Goal: Use online tool/utility: Utilize a website feature to perform a specific function

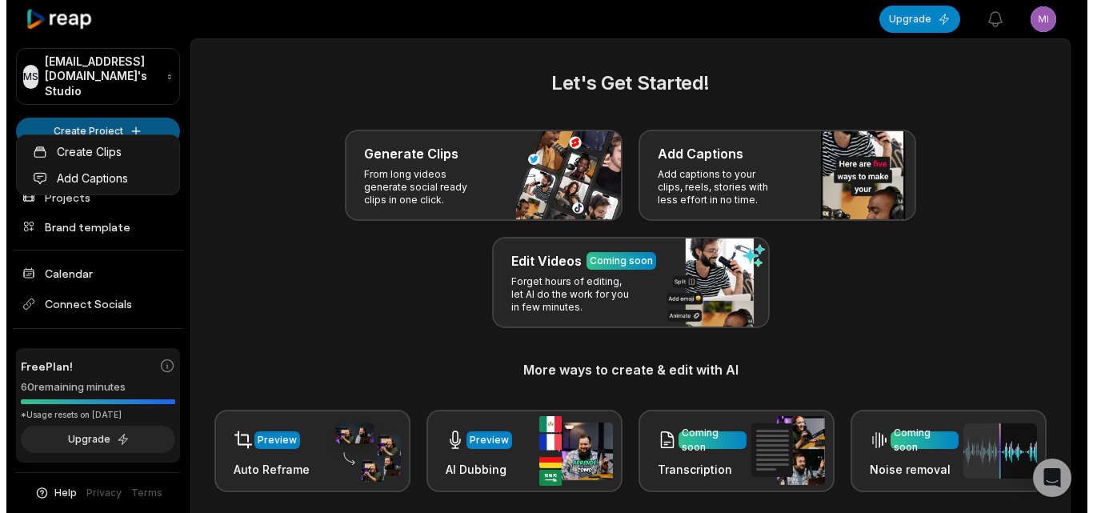
click at [158, 113] on html "MS Mikedavalle@muaviagiare.com's Studio Create Project Home Projects Brand temp…" at bounding box center [540, 256] width 1081 height 513
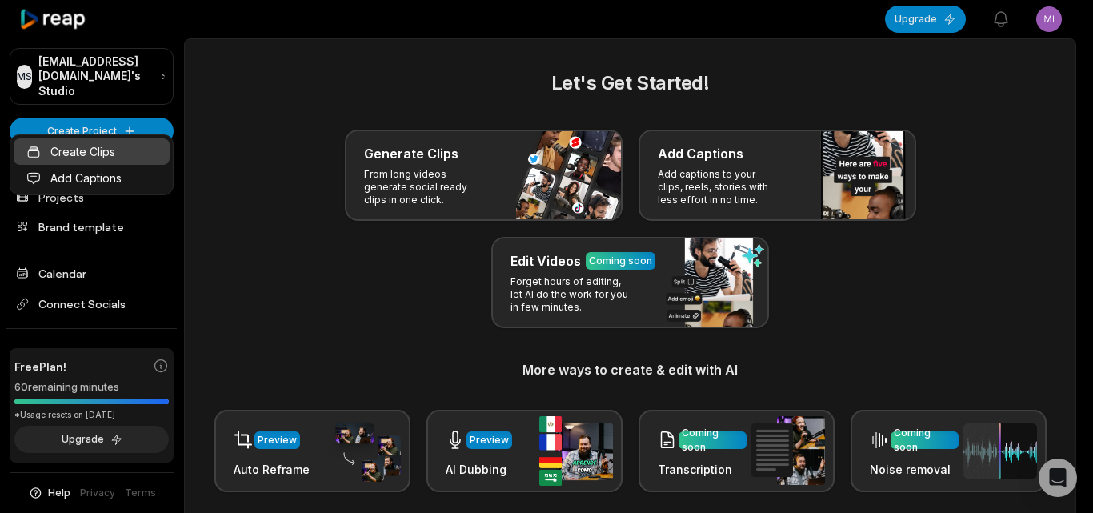
click at [119, 158] on link "Create Clips" at bounding box center [92, 151] width 156 height 26
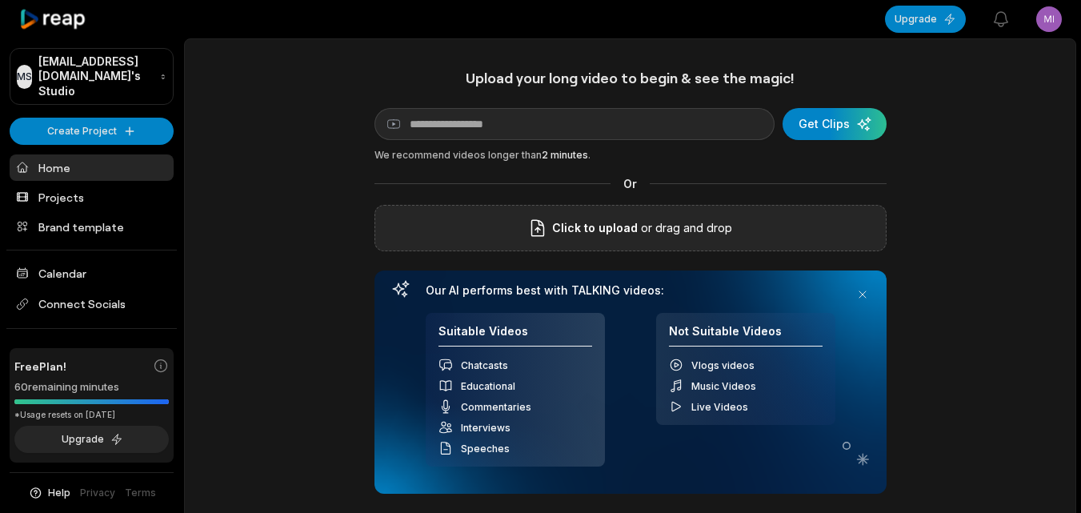
click at [598, 222] on span "Click to upload" at bounding box center [595, 227] width 86 height 19
click at [0, 0] on input "Click to upload" at bounding box center [0, 0] width 0 height 0
click at [730, 228] on label "Descubrió la verdad sobre su marido y al final esto pasó (1).mp4" at bounding box center [583, 227] width 366 height 19
click at [0, 0] on input "Descubrió la verdad sobre su marido y al final esto pasó (1).mp4" at bounding box center [0, 0] width 0 height 0
click at [632, 216] on div "Click to upload or drag and drop" at bounding box center [630, 228] width 512 height 46
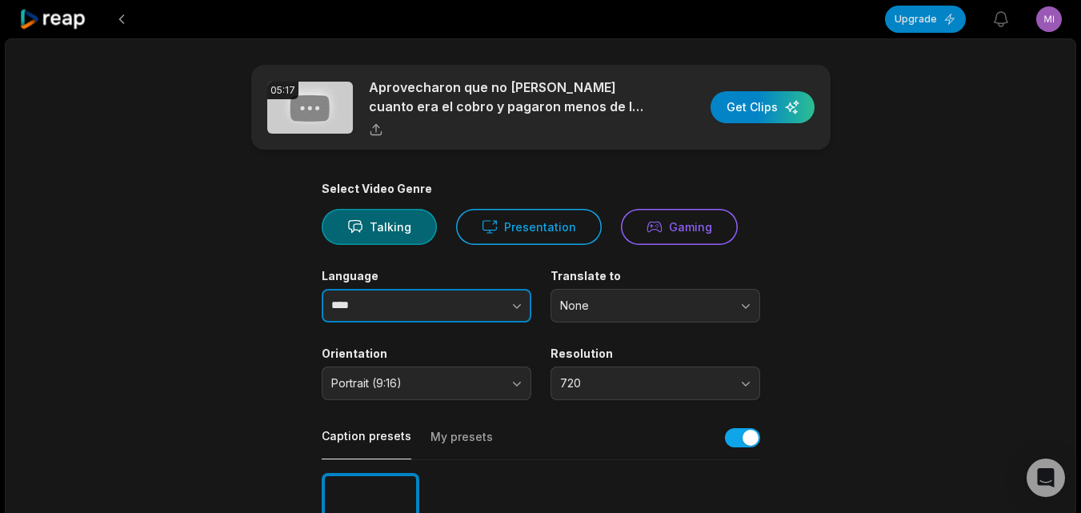
click at [507, 308] on button "button" at bounding box center [484, 306] width 91 height 34
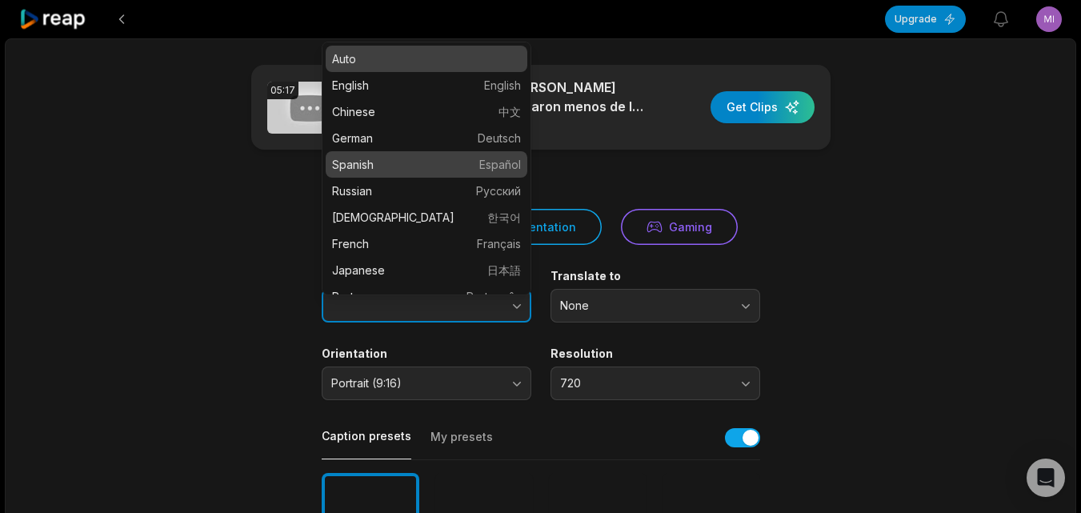
type input "*******"
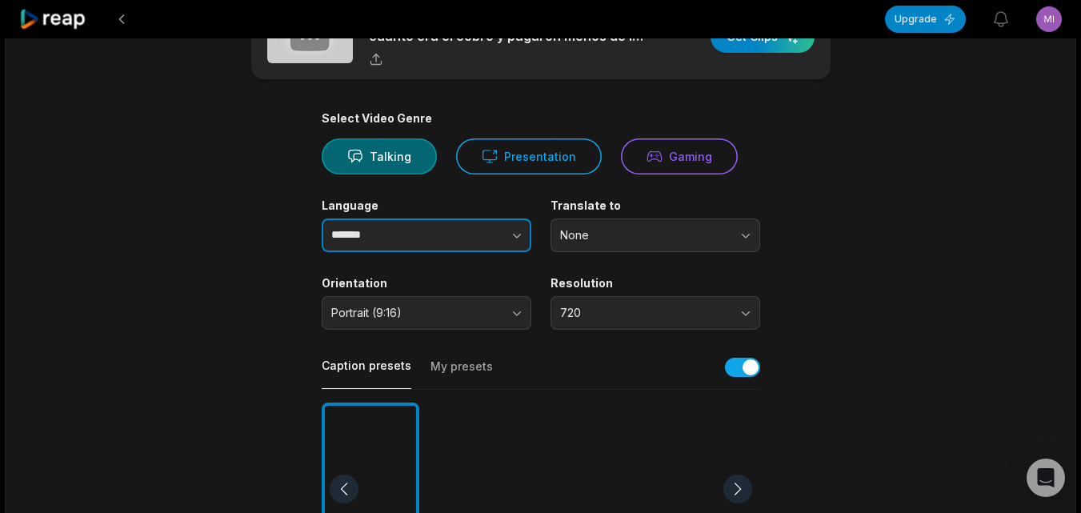
scroll to position [160, 0]
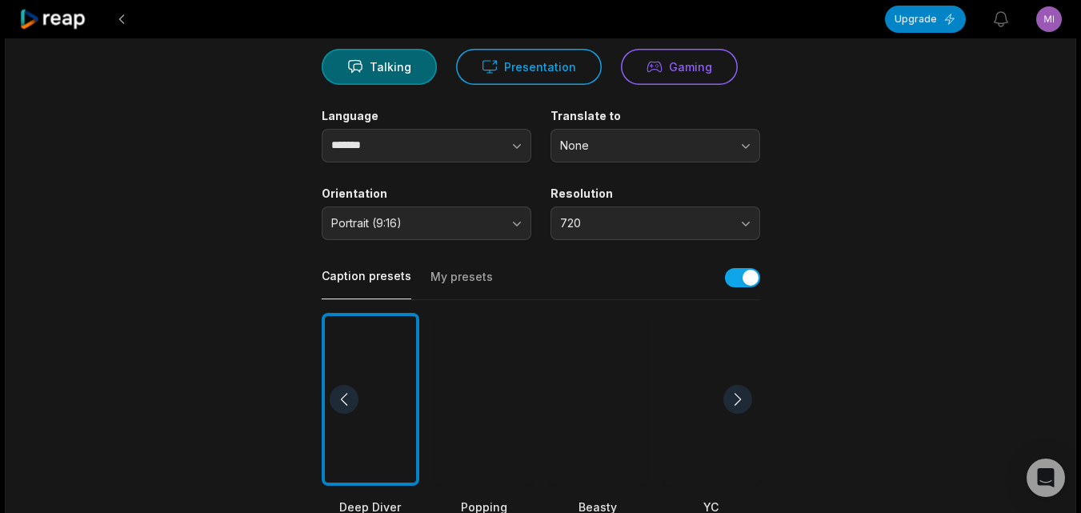
click at [630, 430] on div at bounding box center [598, 400] width 98 height 174
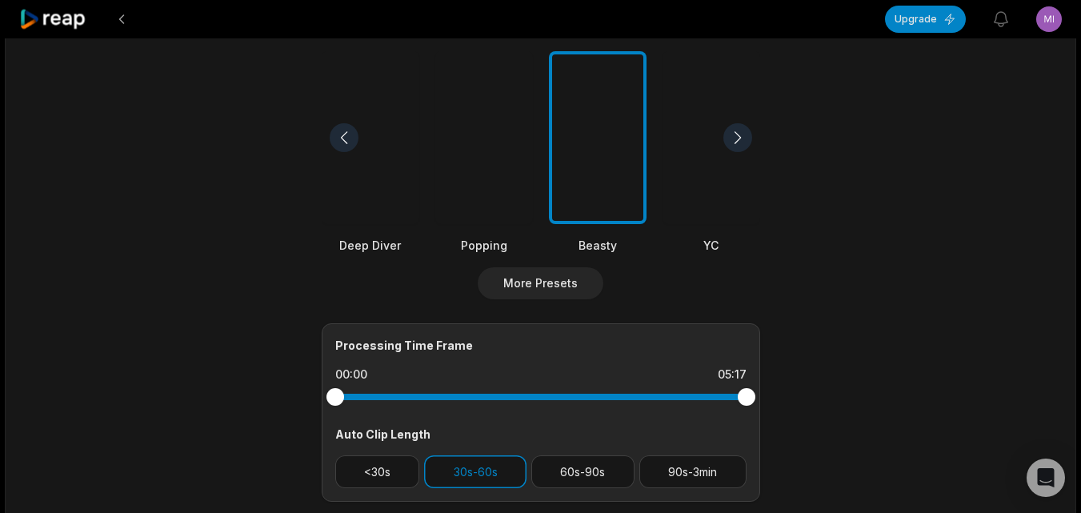
scroll to position [480, 0]
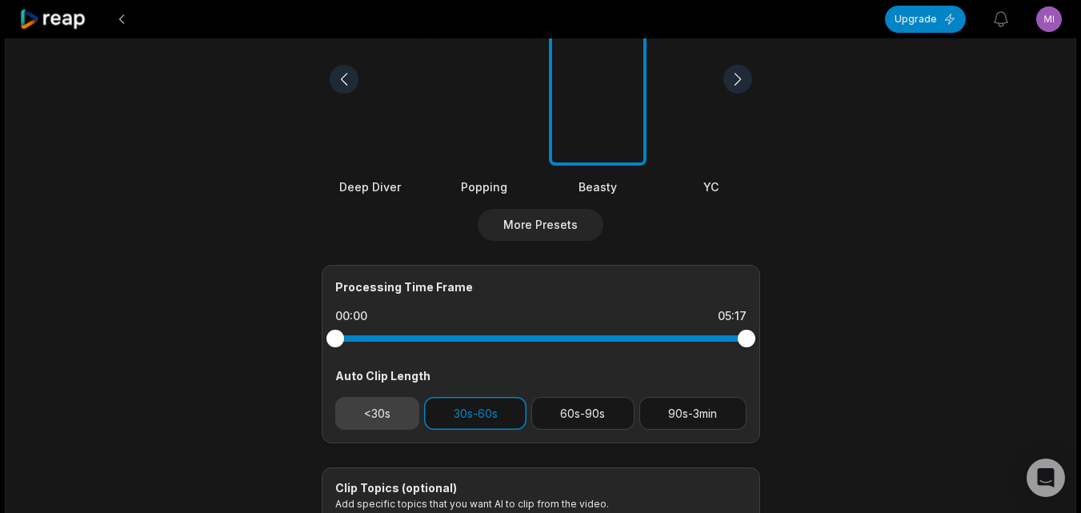
click at [378, 418] on button "<30s" at bounding box center [377, 413] width 85 height 33
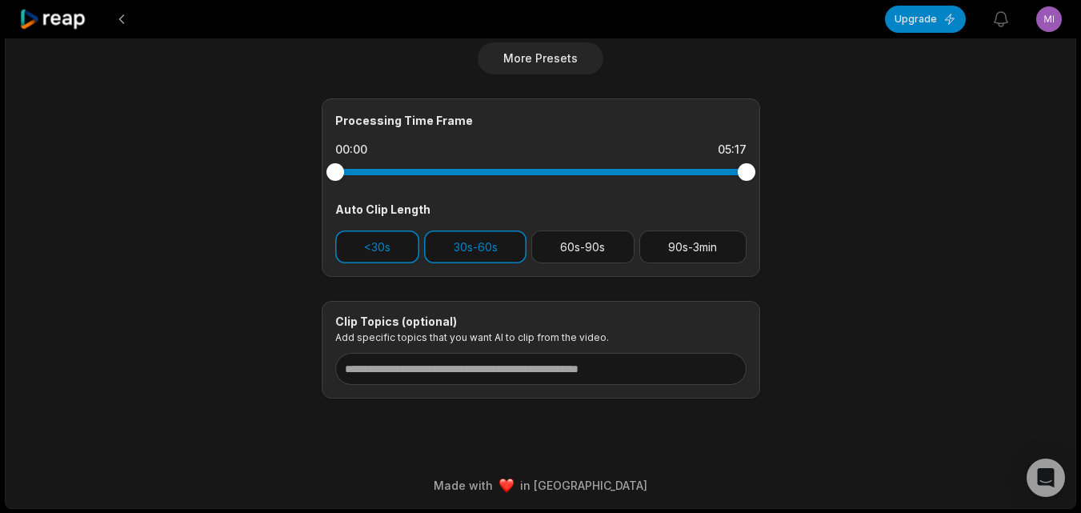
scroll to position [647, 0]
click at [459, 245] on button "30s-60s" at bounding box center [475, 246] width 102 height 33
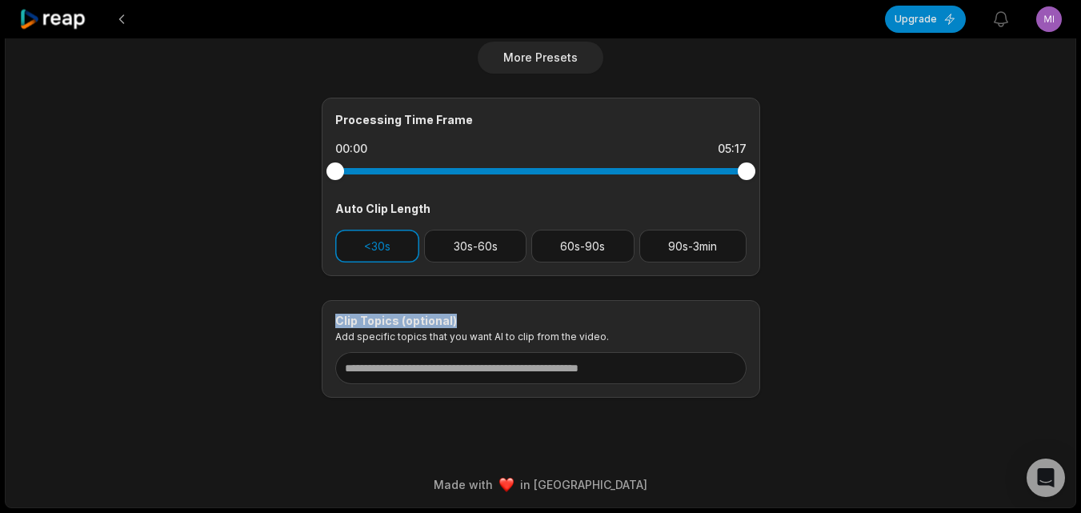
drag, startPoint x: 330, startPoint y: 316, endPoint x: 454, endPoint y: 322, distance: 125.0
click at [454, 322] on div "Clip Topics (optional) Add specific topics that you want AI to clip from the vi…" at bounding box center [541, 349] width 438 height 98
copy div "Clip Topics (optional)"
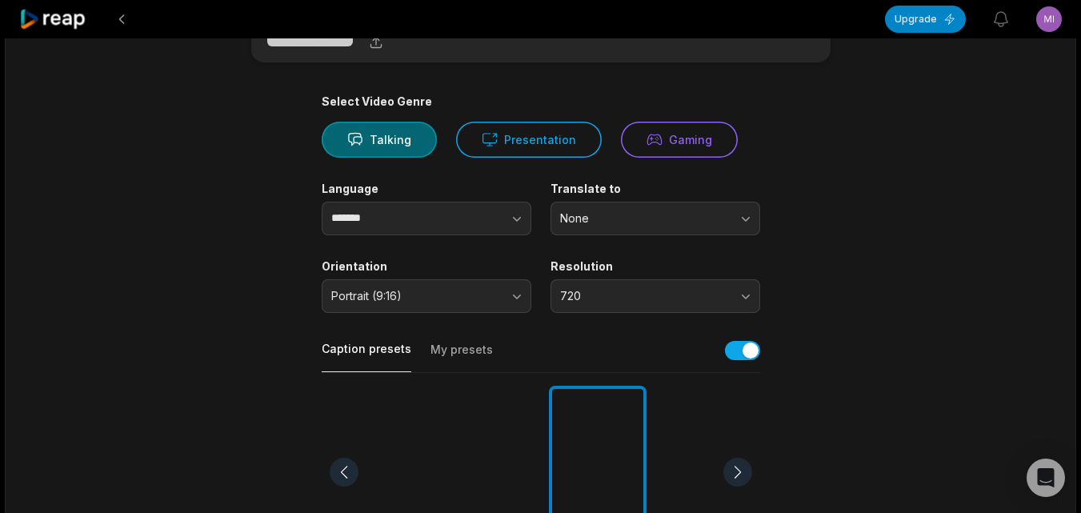
scroll to position [7, 0]
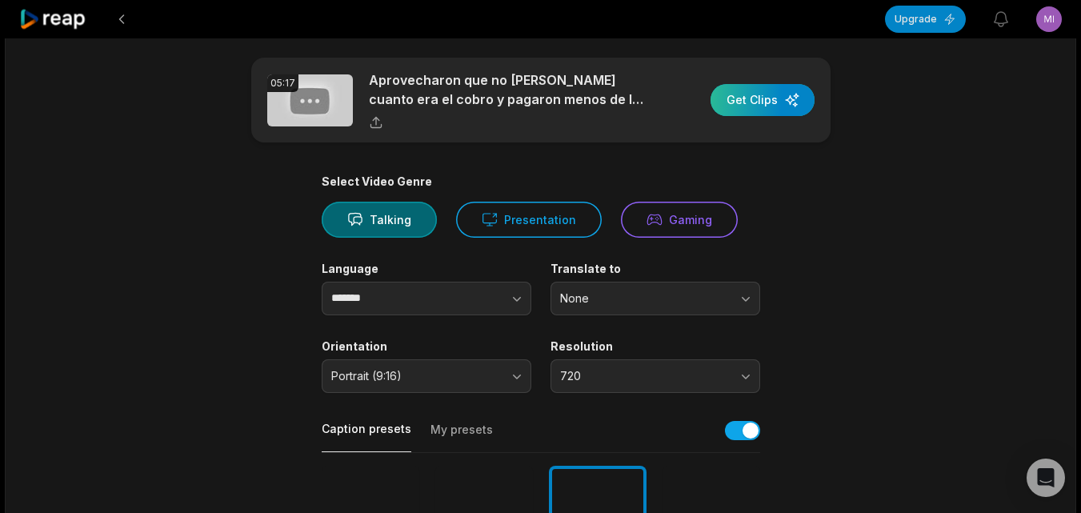
click at [761, 99] on div "button" at bounding box center [762, 100] width 104 height 32
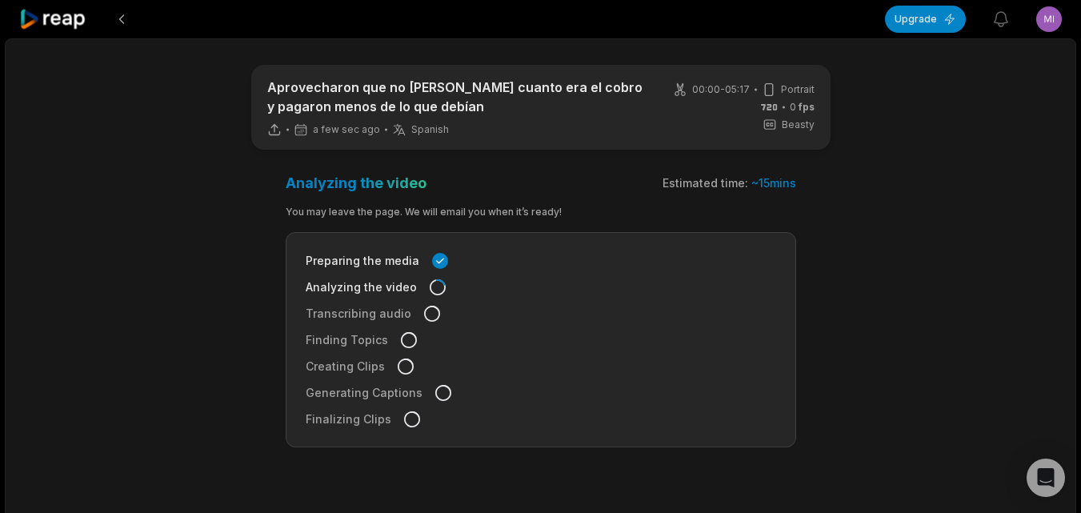
click at [48, 24] on icon at bounding box center [53, 20] width 68 height 22
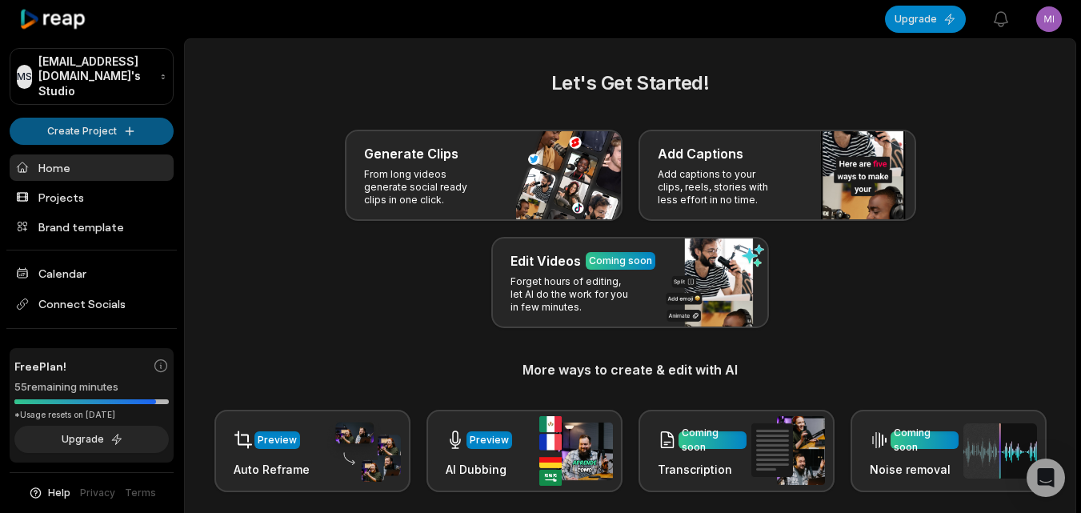
click at [142, 119] on html "MS Mikedavalle@muaviagiare.com's Studio Create Project Home Projects Brand temp…" at bounding box center [540, 256] width 1081 height 513
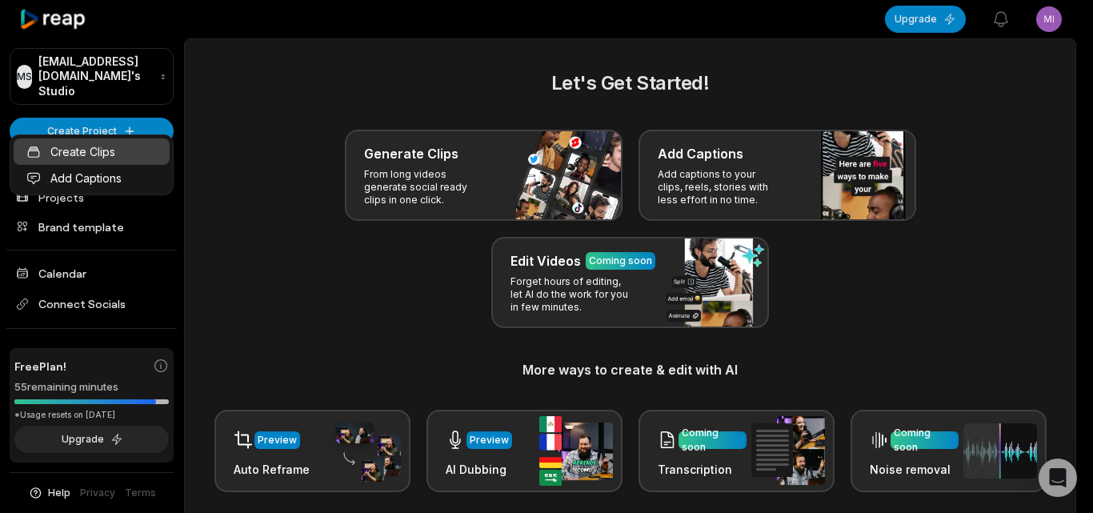
click at [119, 155] on link "Create Clips" at bounding box center [92, 151] width 156 height 26
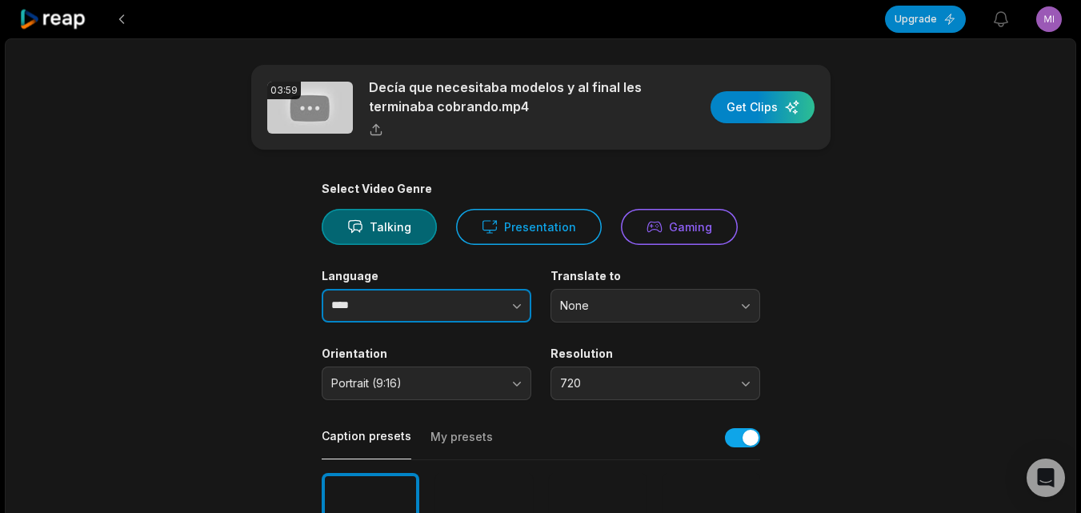
click at [518, 306] on icon "button" at bounding box center [517, 306] width 16 height 16
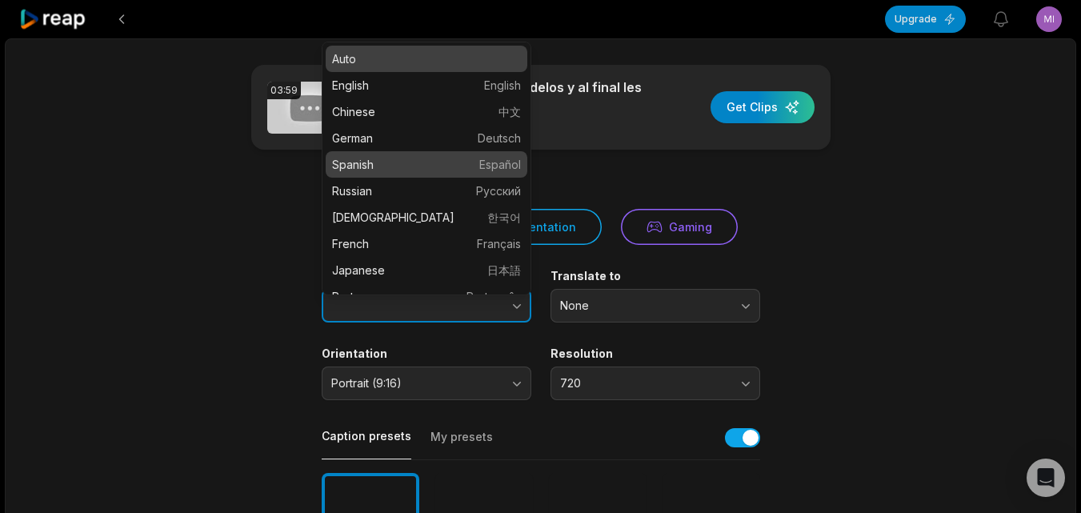
type input "*******"
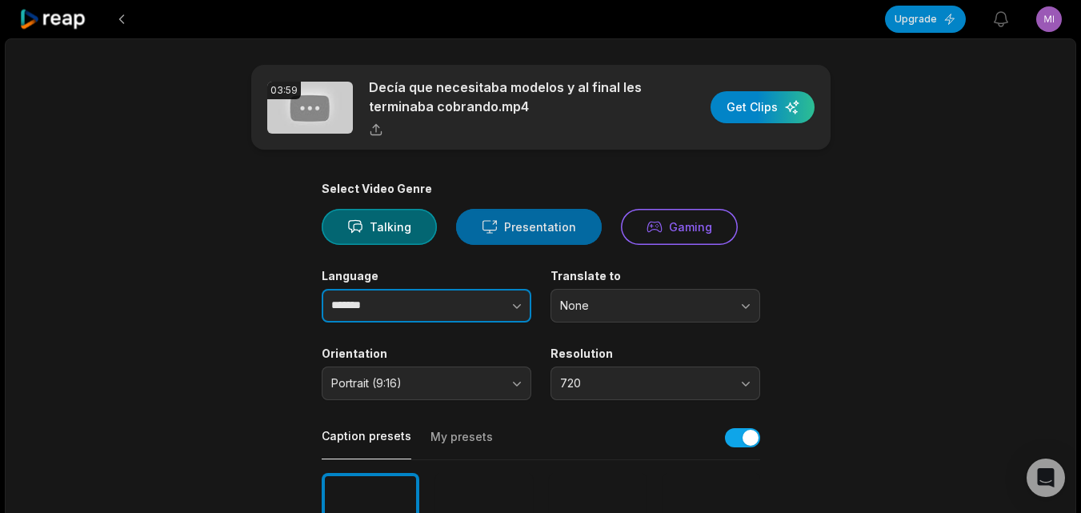
drag, startPoint x: 457, startPoint y: 158, endPoint x: 536, endPoint y: 218, distance: 98.9
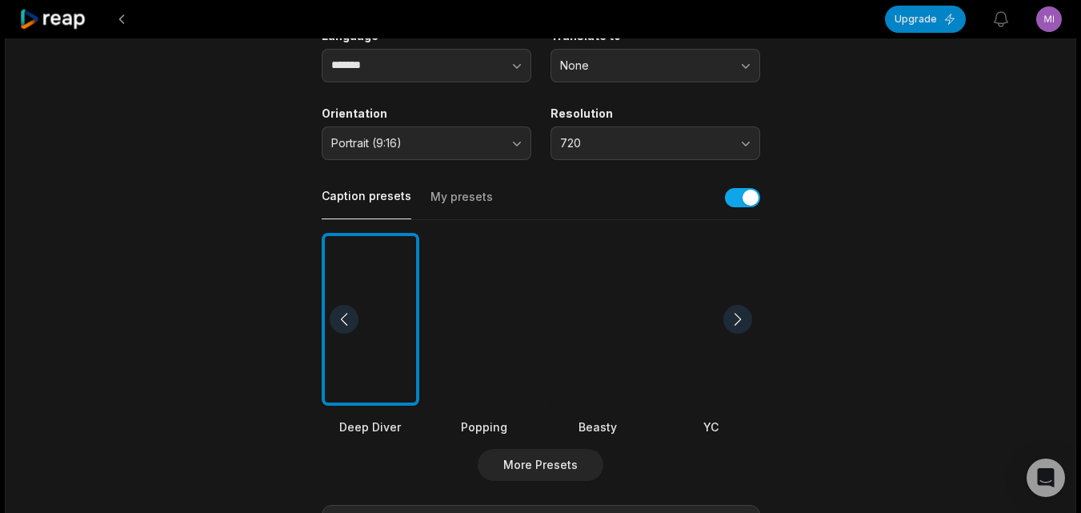
click at [619, 386] on div at bounding box center [598, 320] width 98 height 174
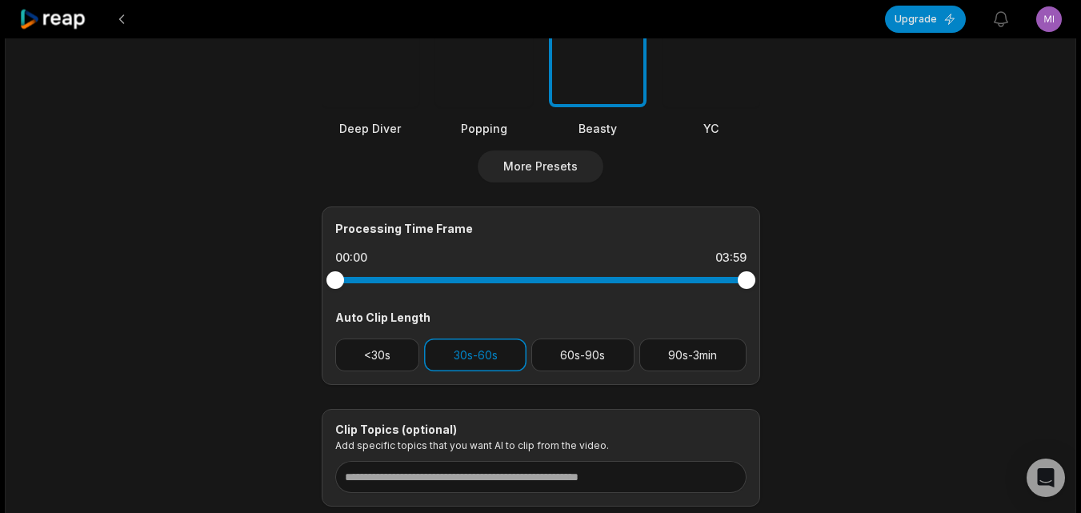
scroll to position [560, 0]
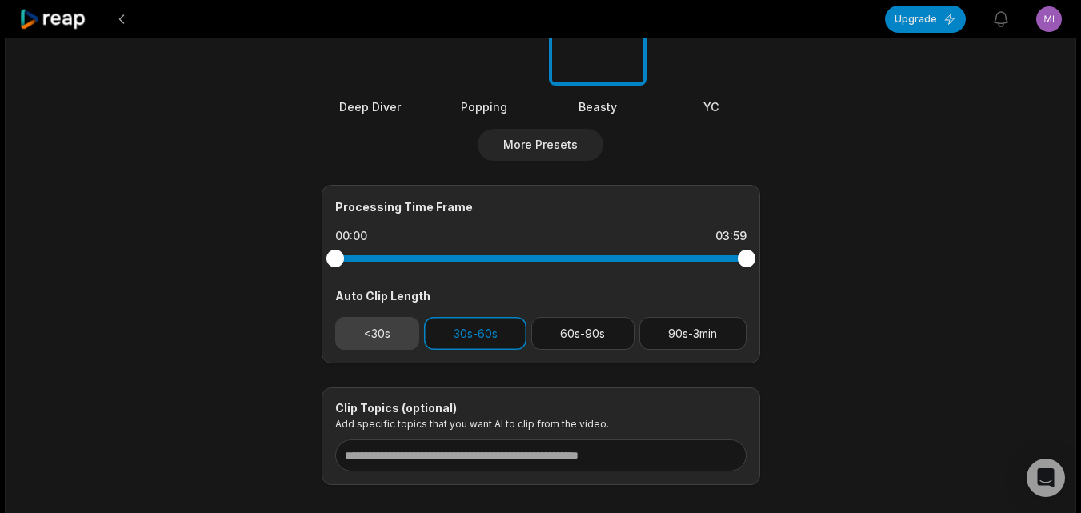
click at [381, 334] on button "<30s" at bounding box center [377, 333] width 85 height 33
click at [457, 330] on button "30s-60s" at bounding box center [475, 333] width 102 height 33
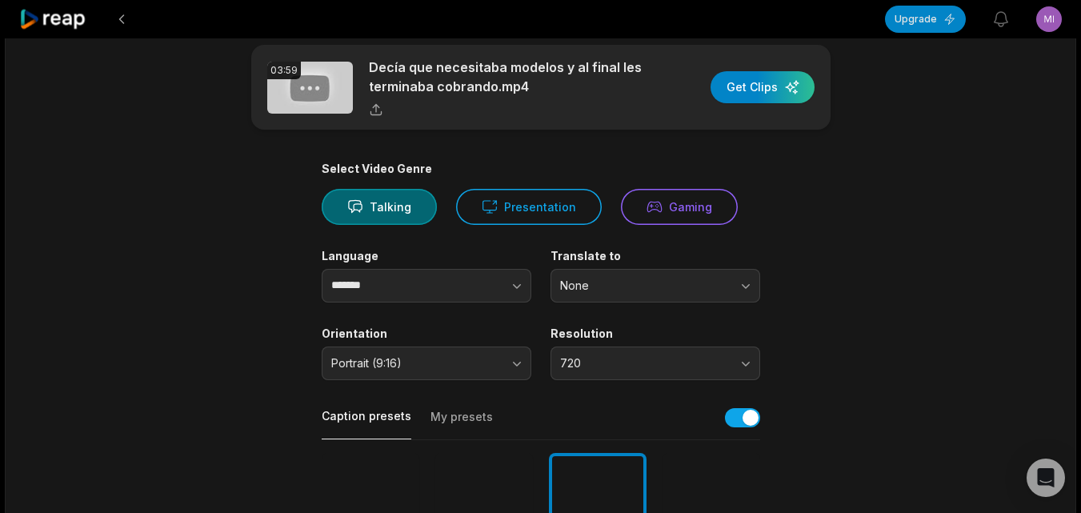
scroll to position [0, 0]
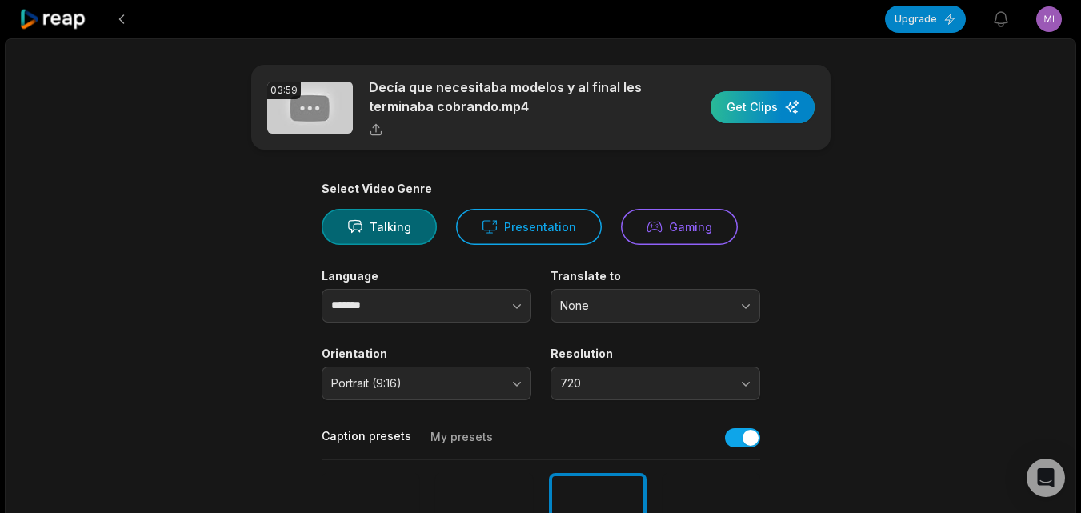
click at [763, 109] on div "button" at bounding box center [762, 107] width 104 height 32
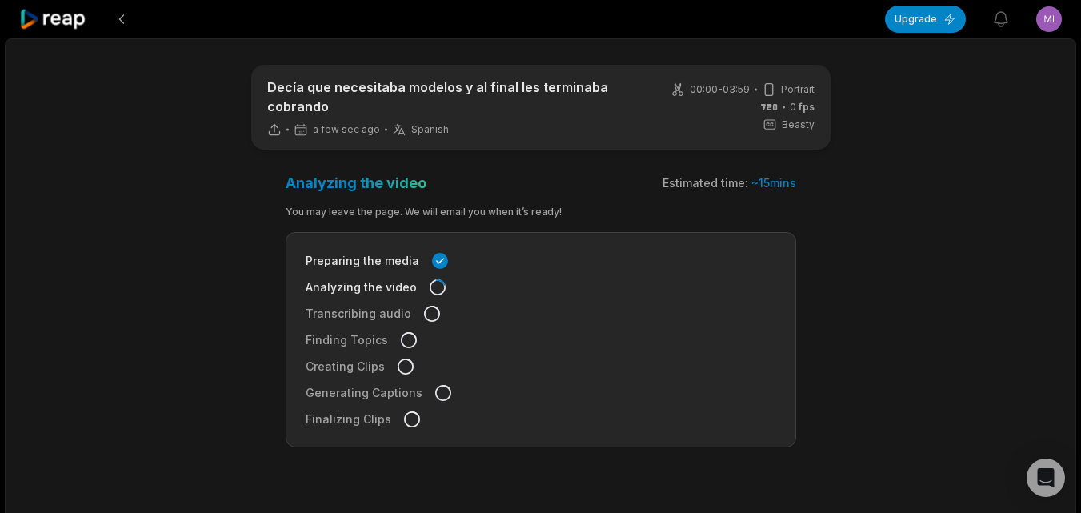
click at [65, 22] on icon at bounding box center [53, 20] width 68 height 22
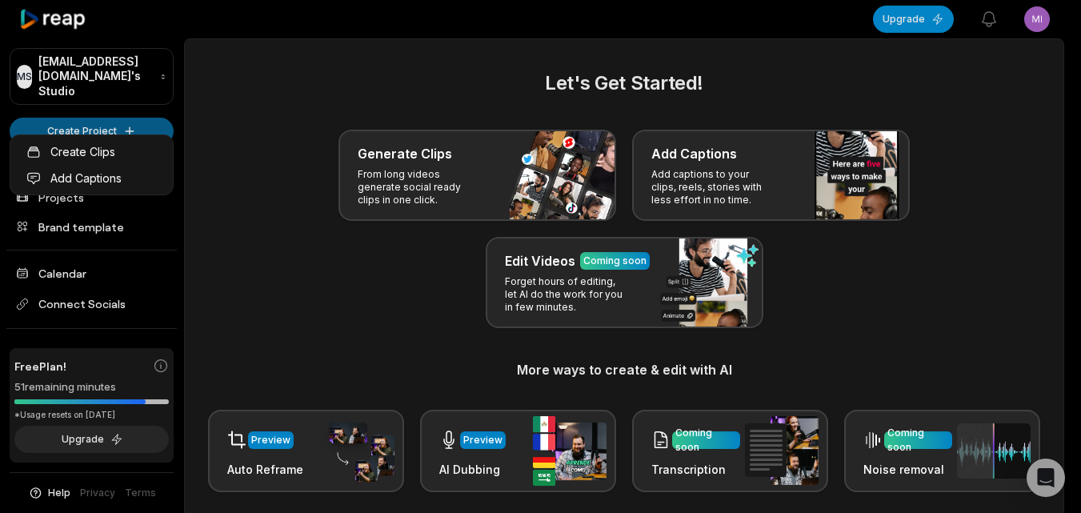
click at [94, 122] on html "MS Mikedavalle@muaviagiare.com's Studio Create Project Home Projects Brand temp…" at bounding box center [540, 256] width 1081 height 513
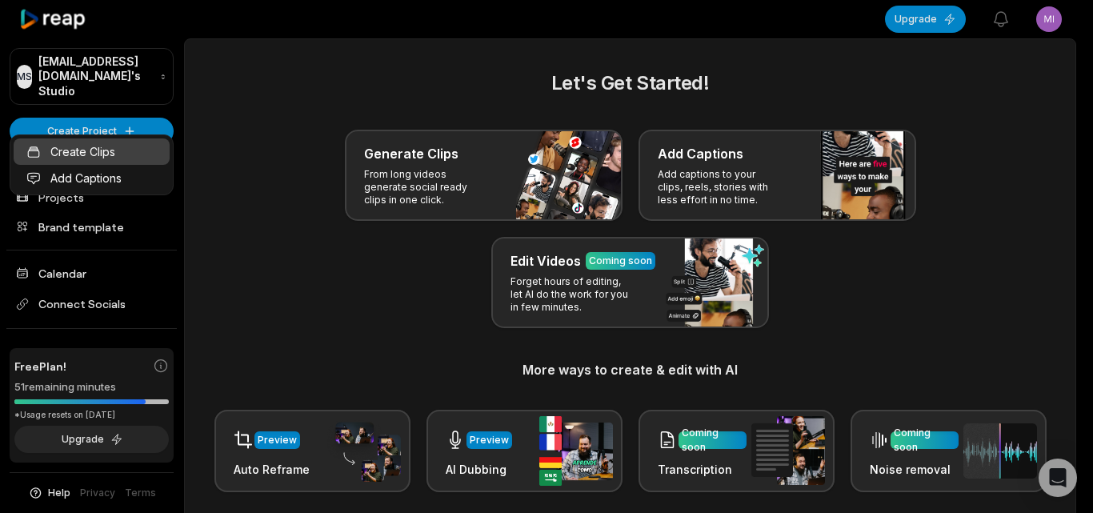
click at [108, 139] on link "Create Clips" at bounding box center [92, 151] width 156 height 26
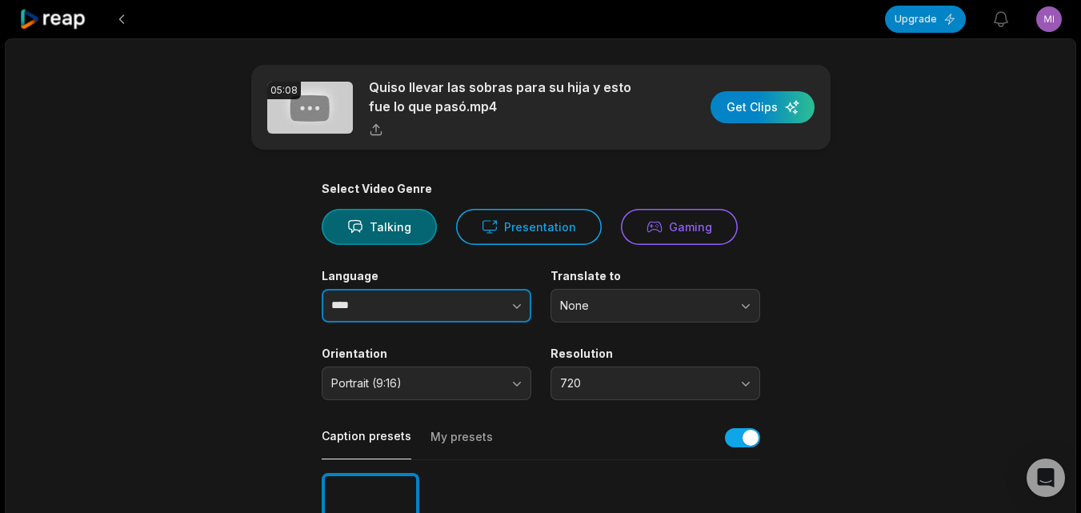
click at [507, 298] on button "button" at bounding box center [484, 306] width 91 height 34
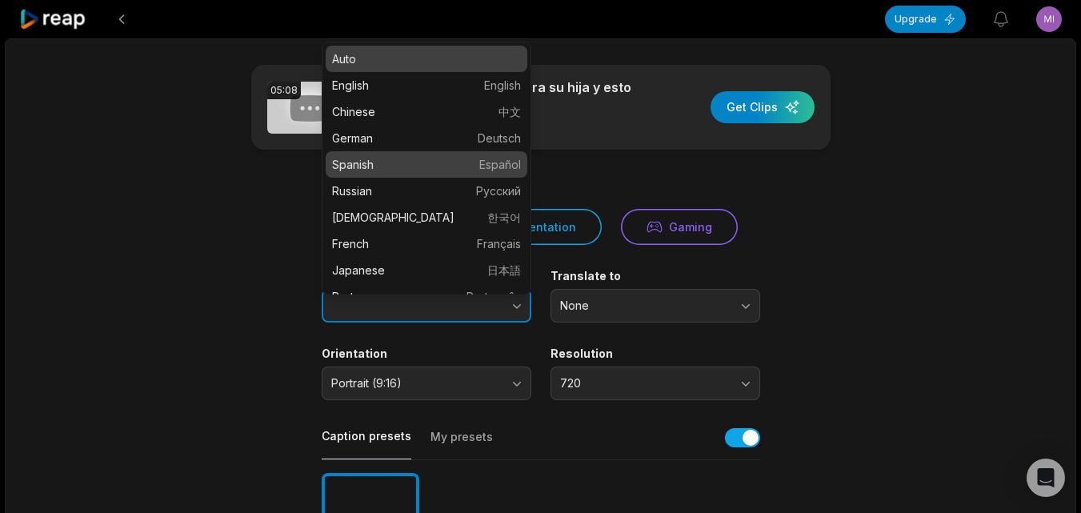
type input "*******"
drag, startPoint x: 457, startPoint y: 173, endPoint x: 474, endPoint y: 181, distance: 19.3
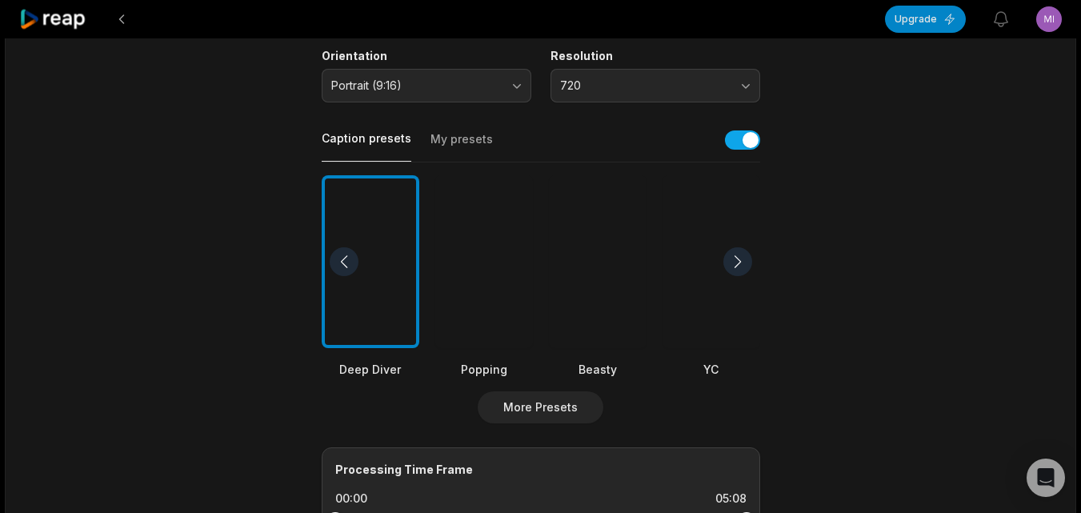
scroll to position [400, 0]
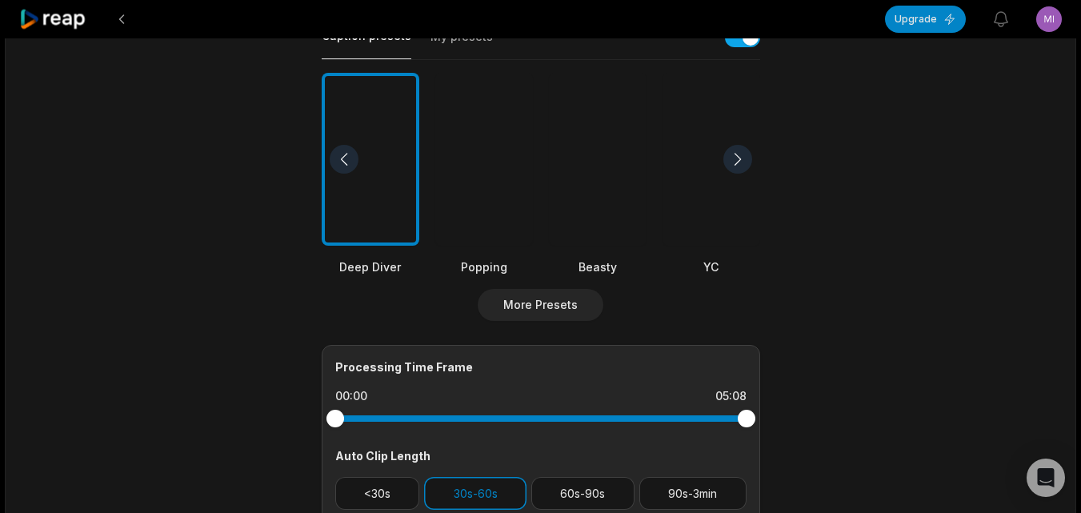
click at [605, 225] on div at bounding box center [598, 160] width 98 height 174
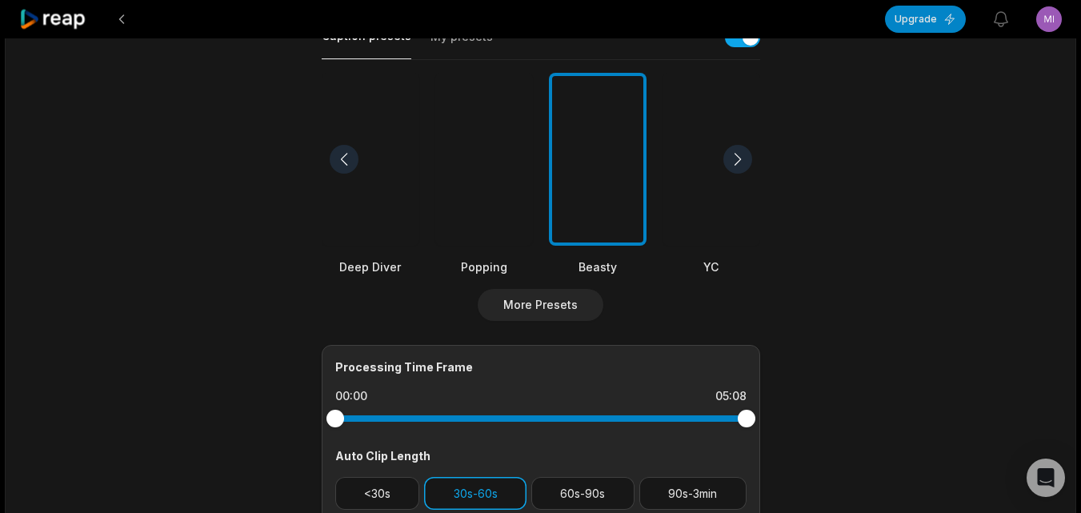
drag, startPoint x: 384, startPoint y: 483, endPoint x: 426, endPoint y: 493, distance: 43.5
click at [384, 485] on button "<30s" at bounding box center [377, 493] width 85 height 33
click at [465, 497] on button "30s-60s" at bounding box center [475, 493] width 102 height 33
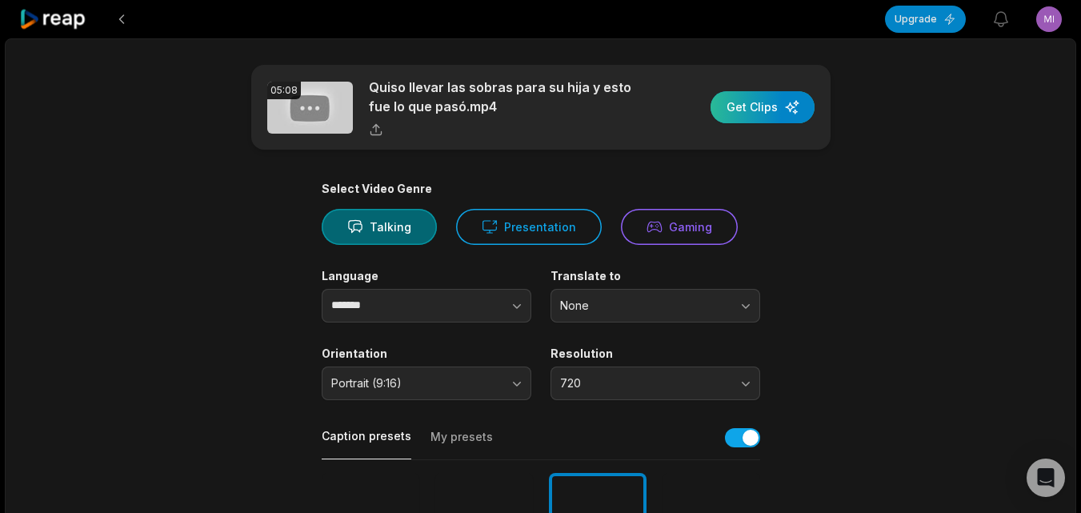
click at [750, 111] on div "button" at bounding box center [762, 107] width 104 height 32
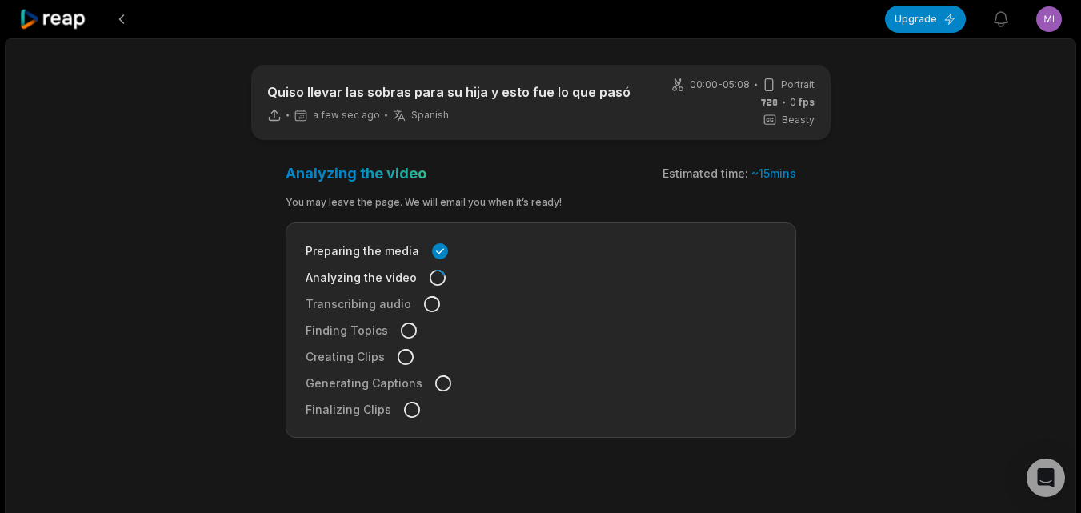
click at [77, 27] on icon at bounding box center [53, 20] width 68 height 22
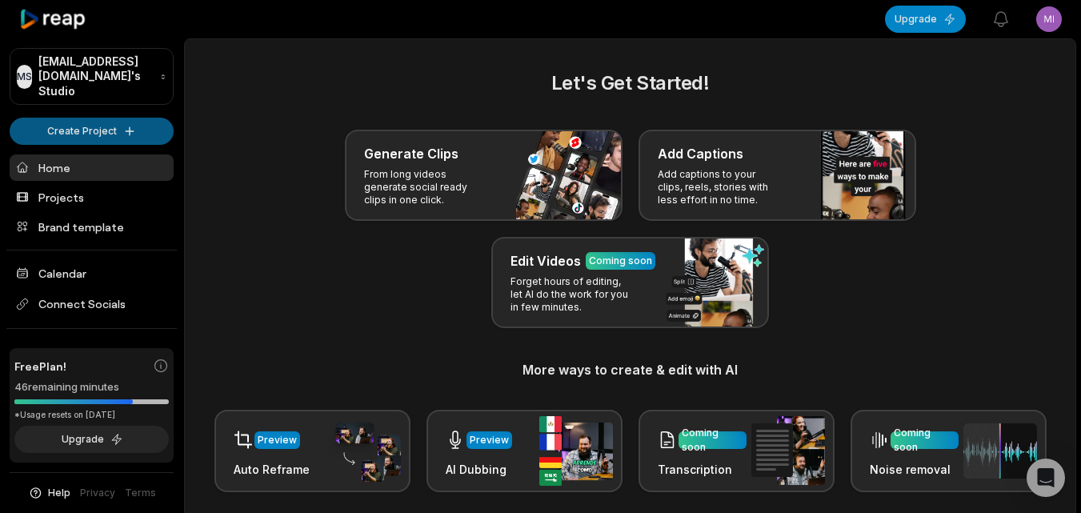
click at [110, 110] on html "MS Mikedavalle@muaviagiare.com's Studio Create Project Home Projects Brand temp…" at bounding box center [540, 256] width 1081 height 513
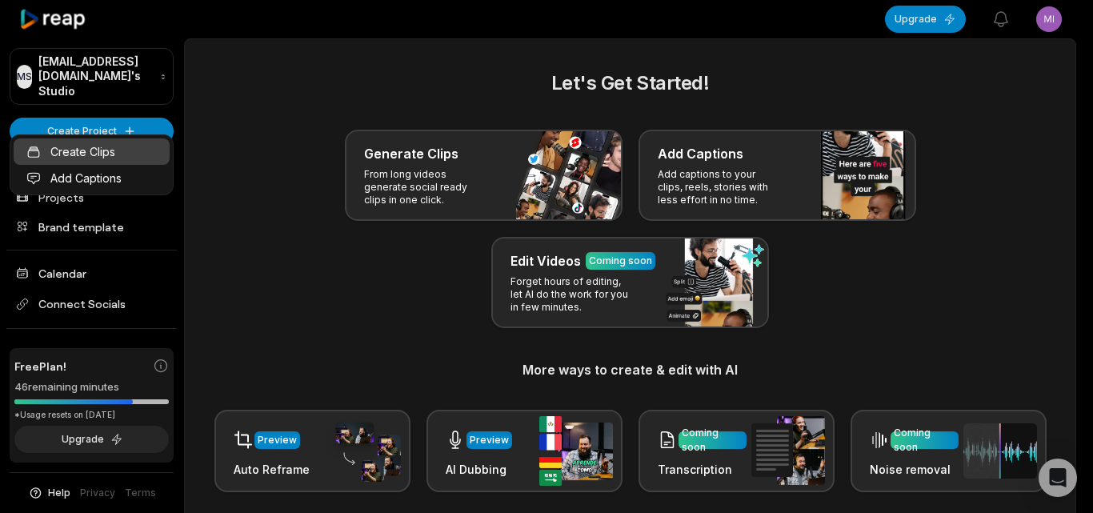
click at [122, 142] on link "Create Clips" at bounding box center [92, 151] width 156 height 26
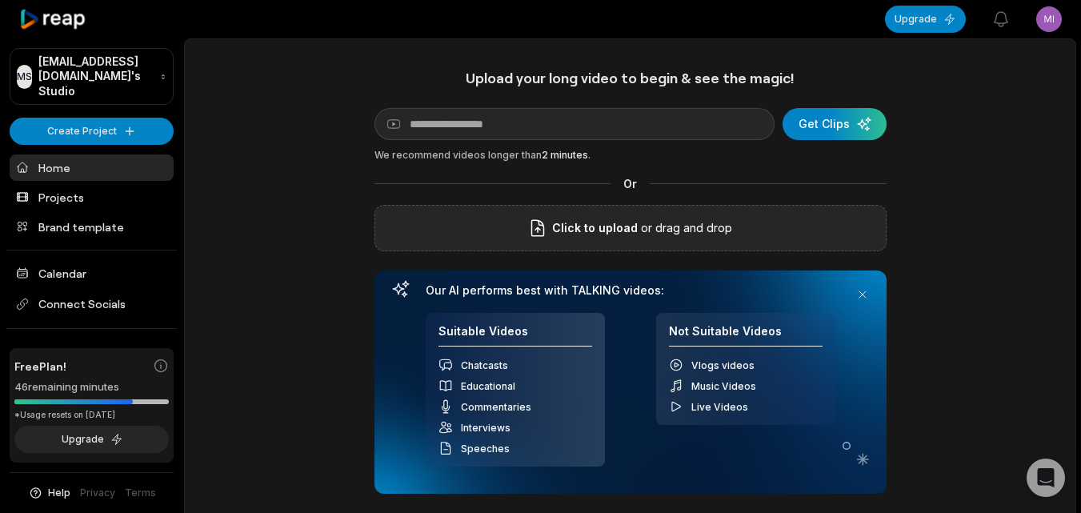
click at [559, 221] on span "Click to upload" at bounding box center [595, 227] width 86 height 19
click at [0, 0] on input "Click to upload" at bounding box center [0, 0] width 0 height 0
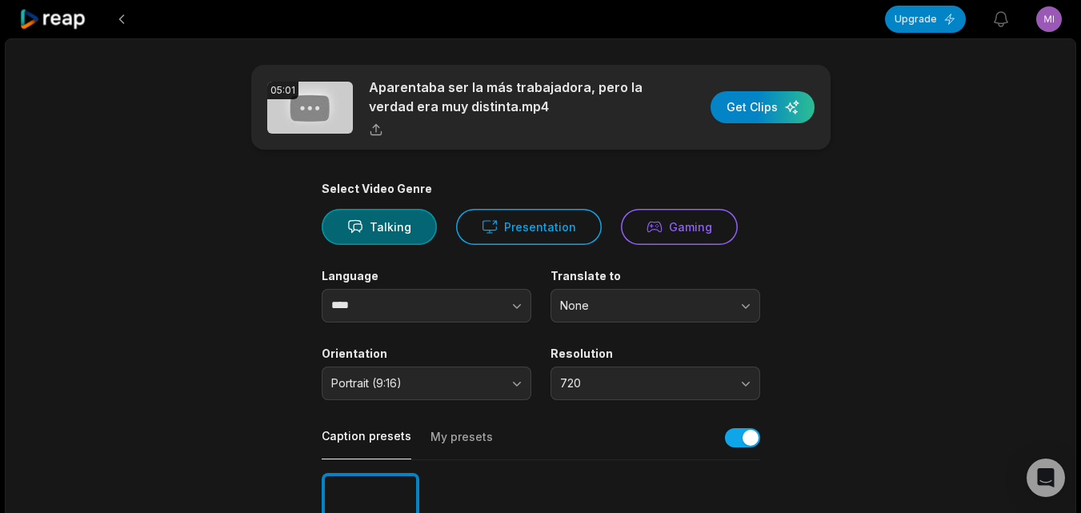
click at [540, 304] on div "Language **** Translate to None" at bounding box center [541, 296] width 438 height 54
click at [515, 301] on icon "button" at bounding box center [517, 306] width 16 height 16
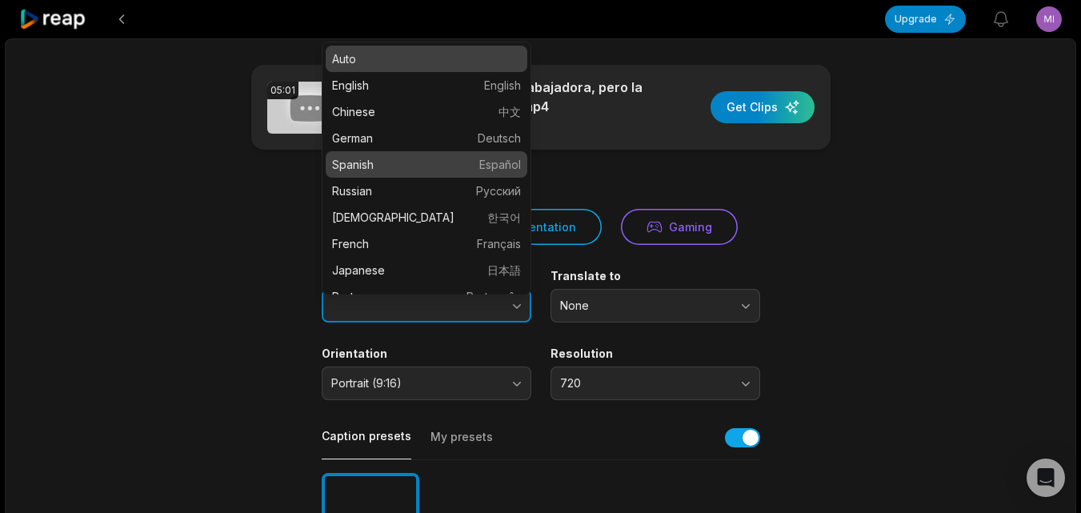
type input "*******"
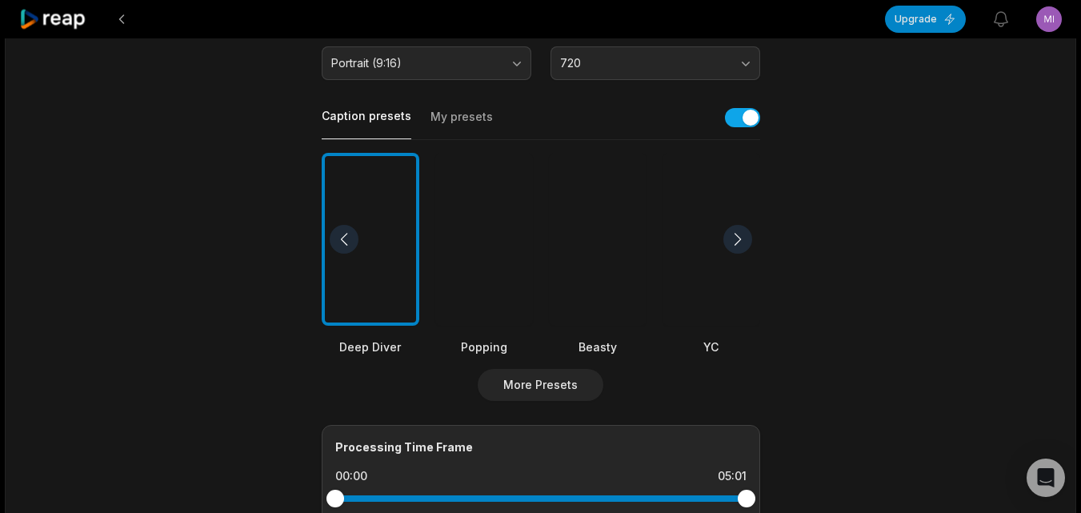
click at [600, 295] on div at bounding box center [598, 240] width 98 height 174
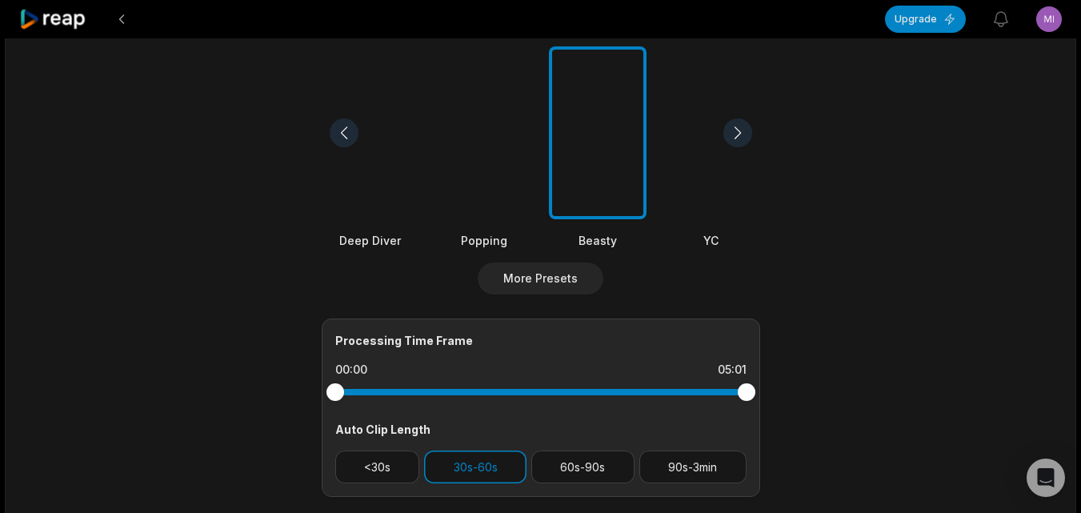
scroll to position [640, 0]
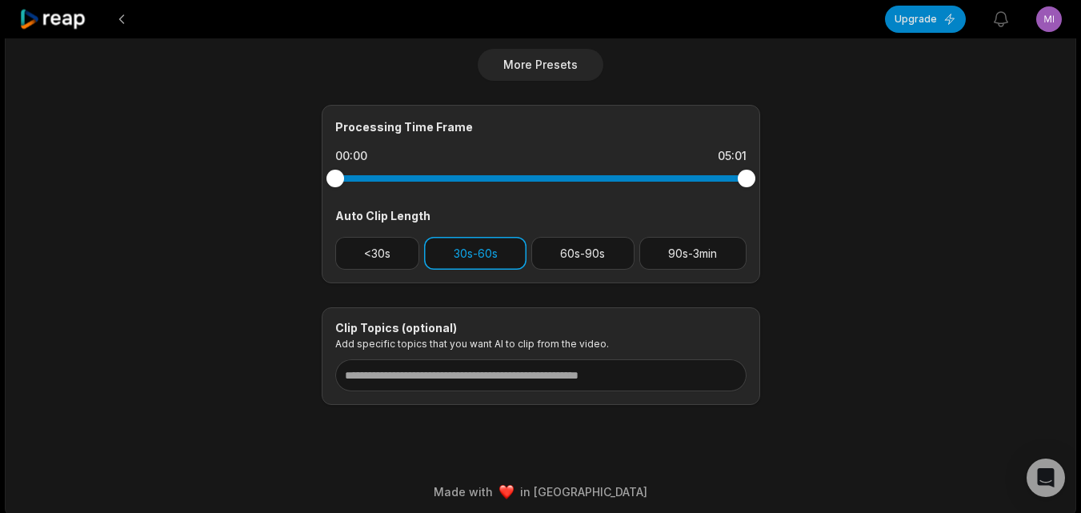
drag, startPoint x: 376, startPoint y: 254, endPoint x: 426, endPoint y: 256, distance: 49.6
click at [380, 254] on button "<30s" at bounding box center [377, 253] width 85 height 33
click at [475, 259] on button "30s-60s" at bounding box center [475, 253] width 102 height 33
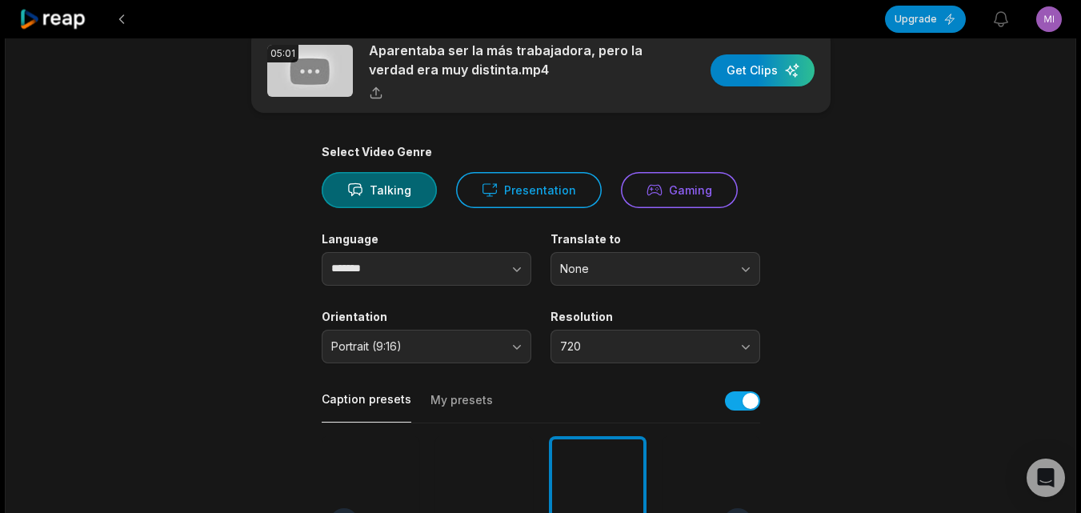
scroll to position [0, 0]
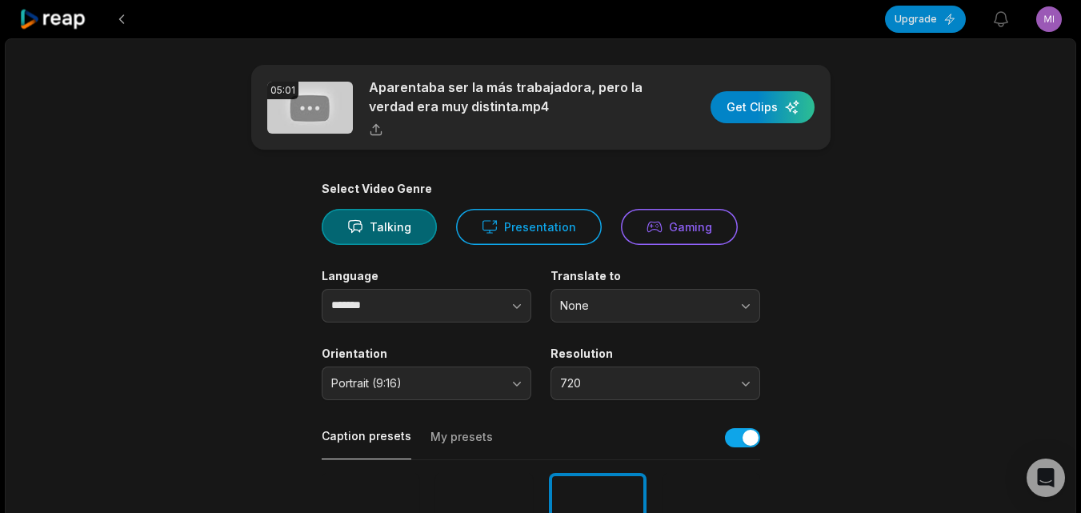
click at [781, 114] on div "button" at bounding box center [762, 107] width 104 height 32
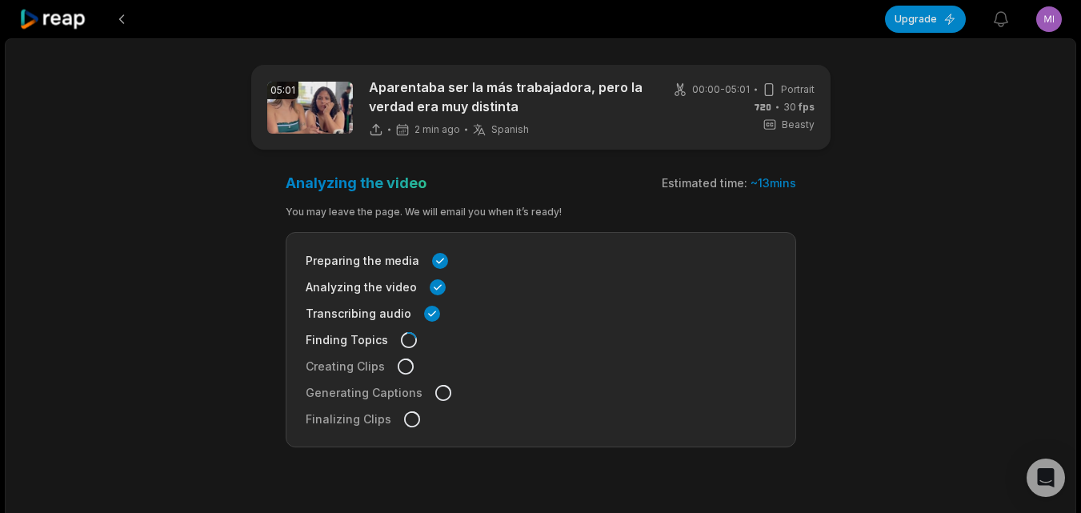
click at [66, 12] on icon at bounding box center [53, 20] width 68 height 22
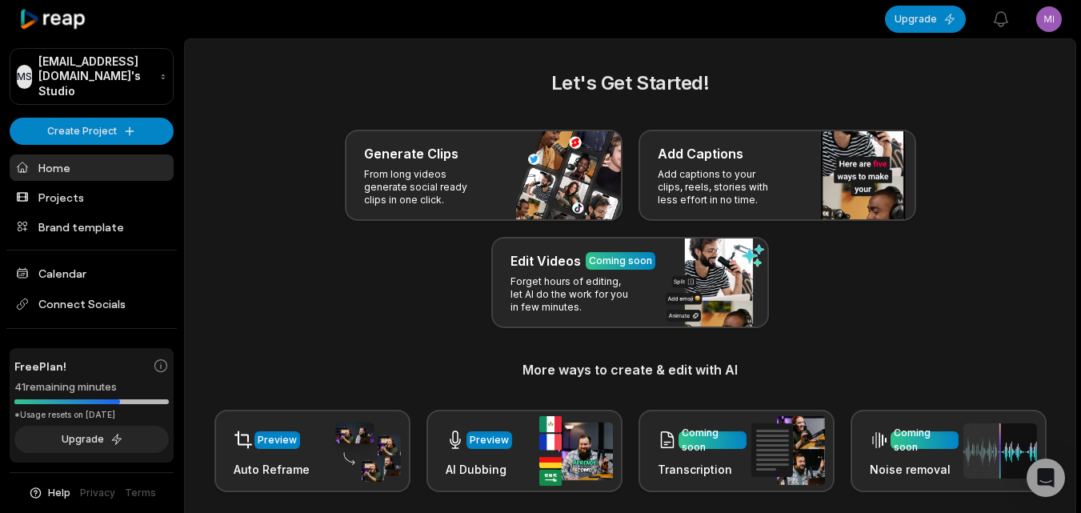
click at [111, 100] on div "MS Mikedavalle@muaviagiare.com's Studio Create Project Home Projects Brand temp…" at bounding box center [92, 256] width 184 height 513
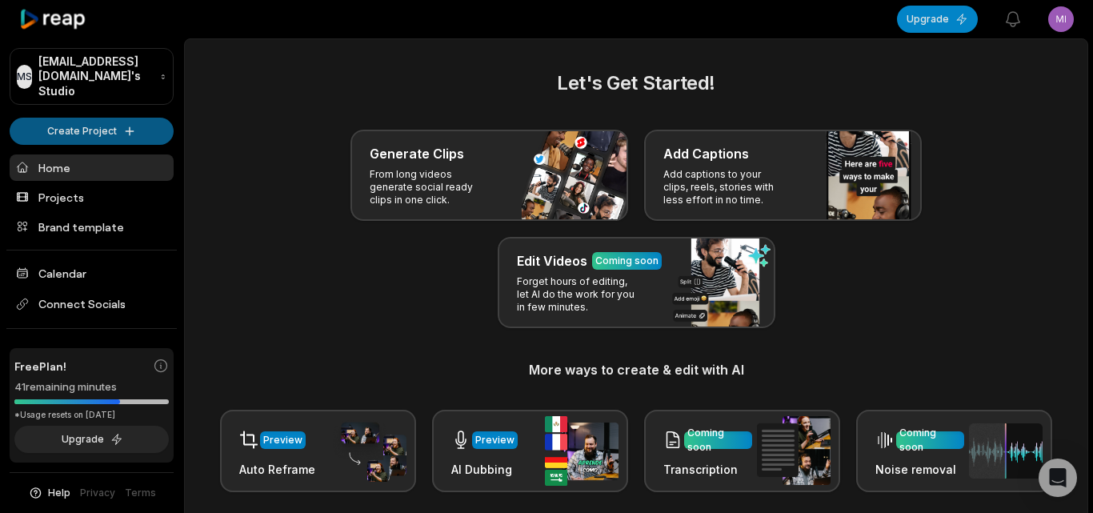
click at [112, 111] on html "MS Mikedavalle@muaviagiare.com's Studio Create Project Home Projects Brand temp…" at bounding box center [546, 256] width 1093 height 513
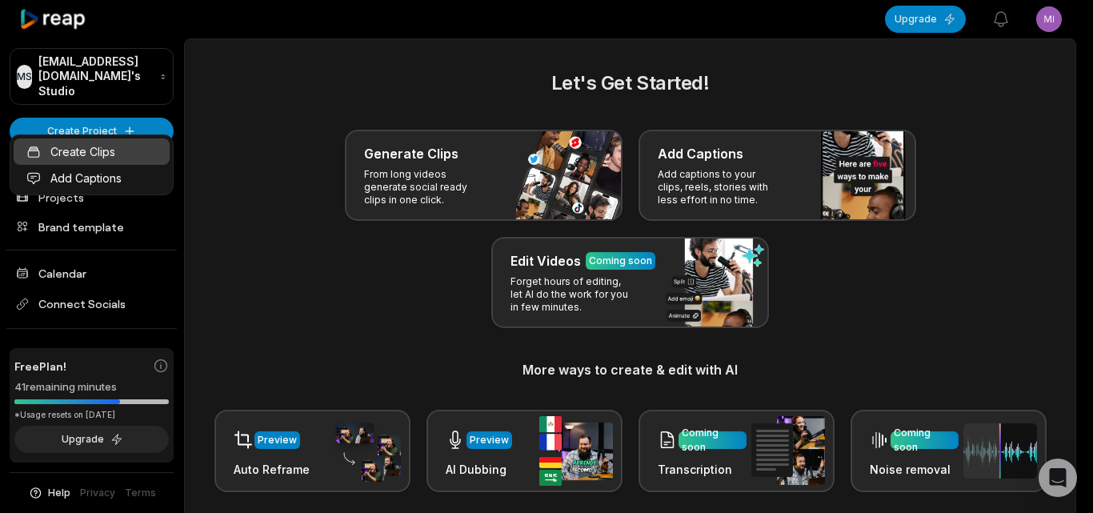
click at [125, 147] on link "Create Clips" at bounding box center [92, 151] width 156 height 26
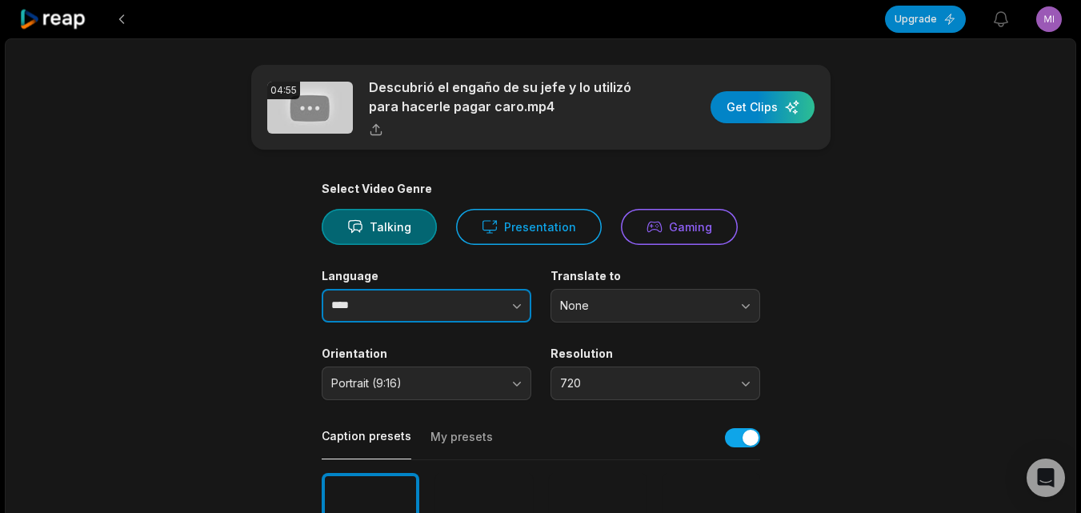
click at [524, 301] on icon "button" at bounding box center [517, 306] width 16 height 16
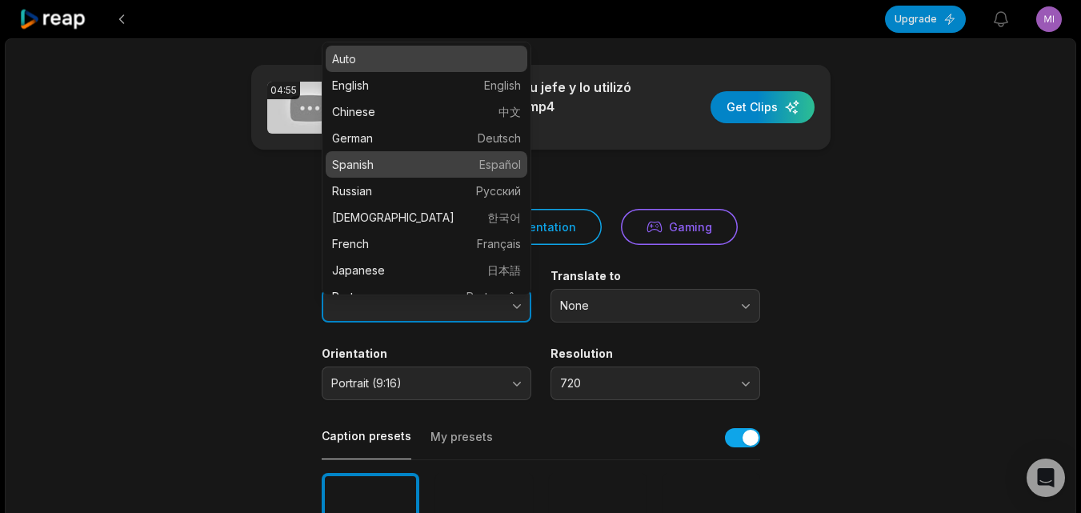
type input "*******"
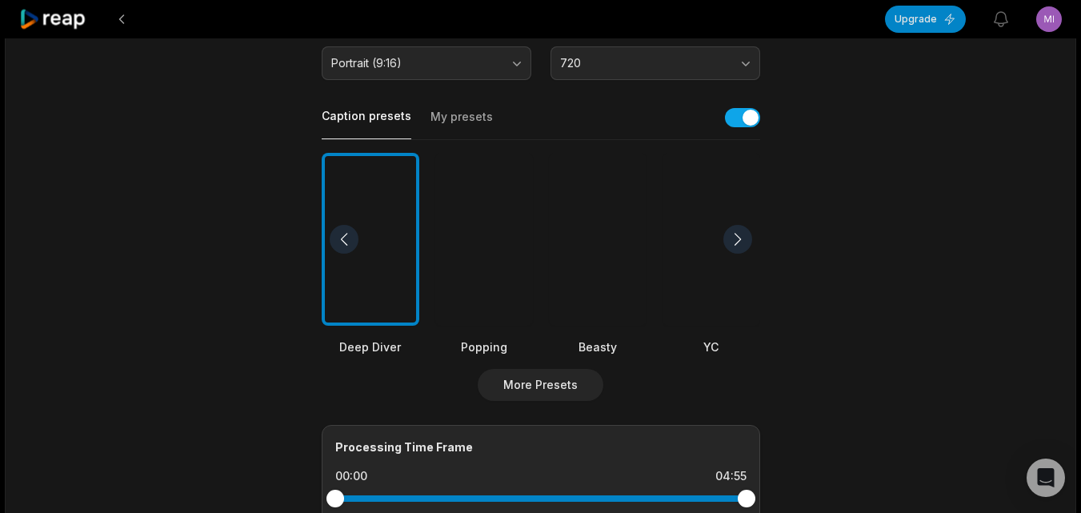
click at [610, 322] on div at bounding box center [598, 240] width 98 height 174
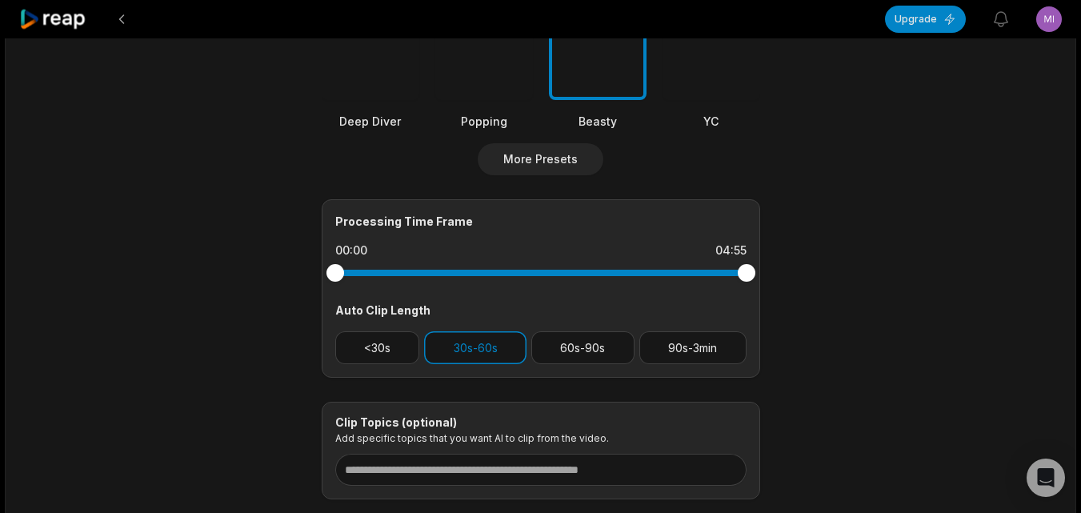
scroll to position [647, 0]
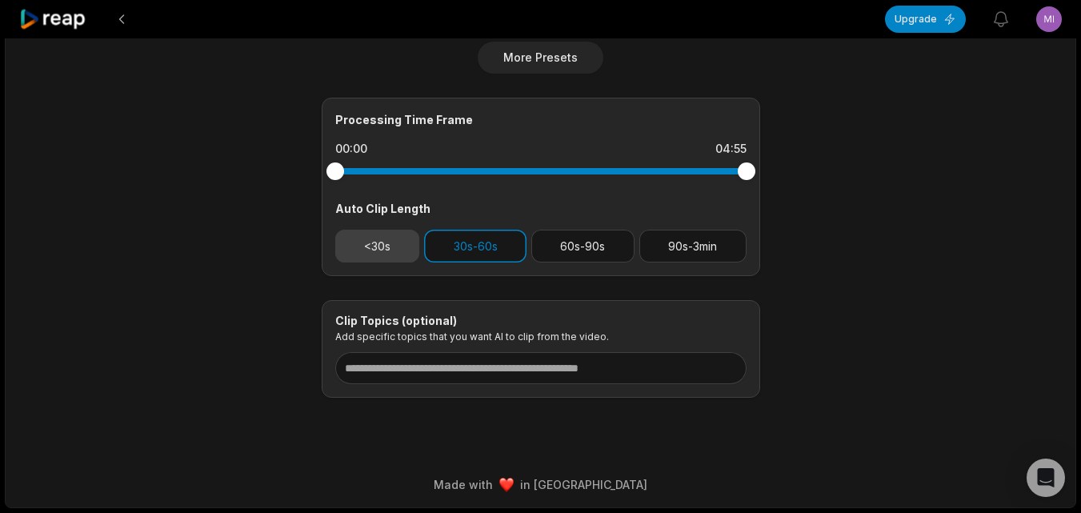
click at [387, 248] on button "<30s" at bounding box center [377, 246] width 85 height 33
click at [455, 247] on button "30s-60s" at bounding box center [475, 246] width 102 height 33
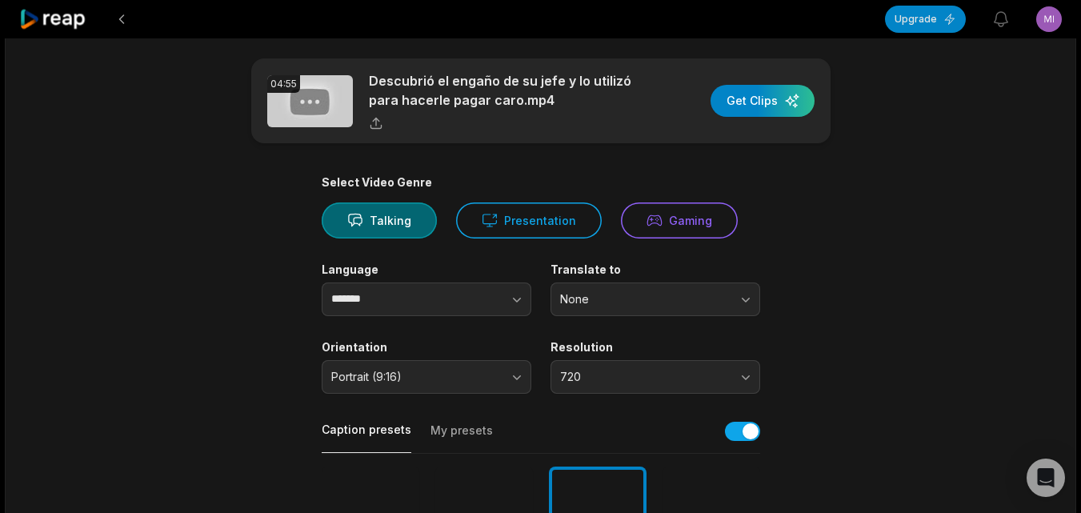
scroll to position [0, 0]
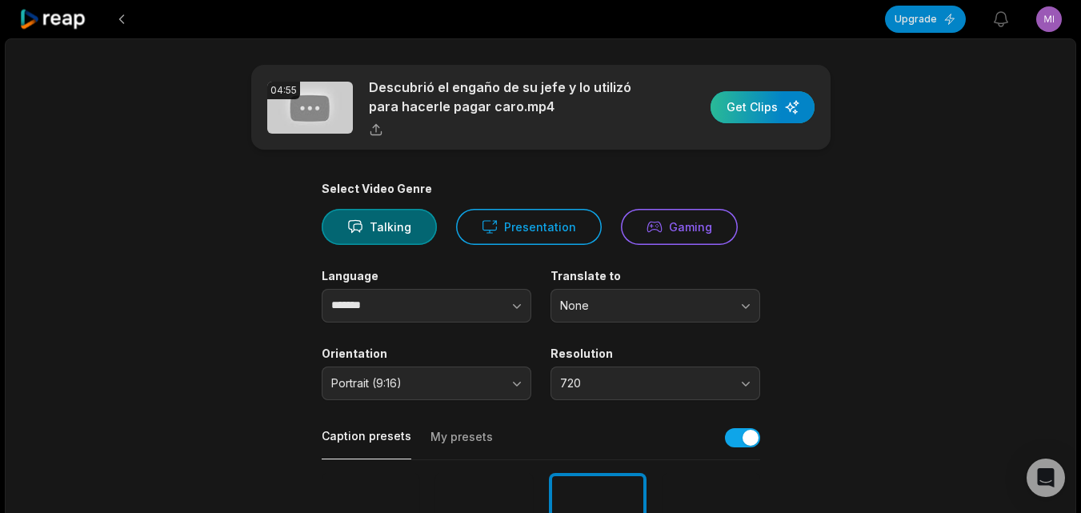
click at [750, 114] on div "button" at bounding box center [762, 107] width 104 height 32
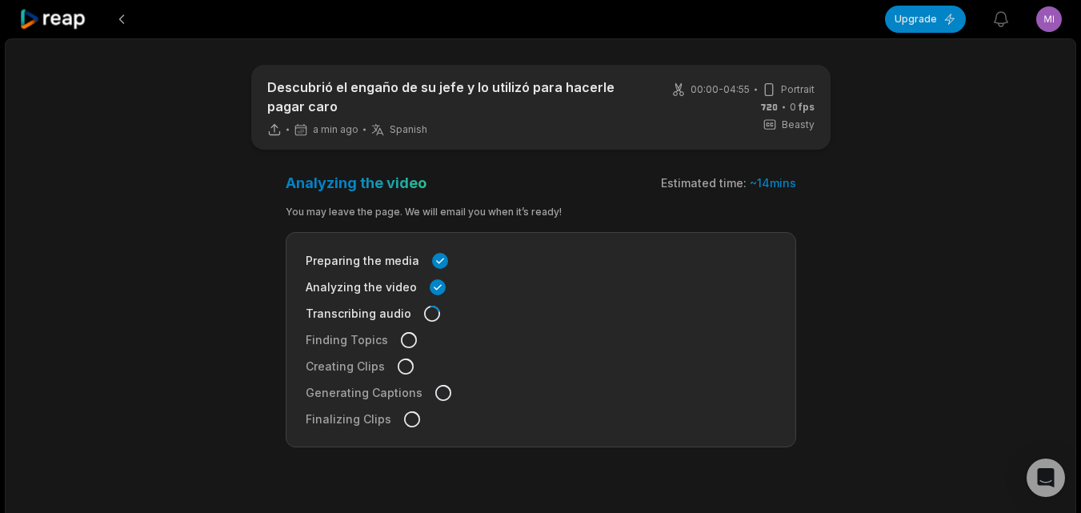
click at [65, 23] on icon at bounding box center [53, 20] width 68 height 22
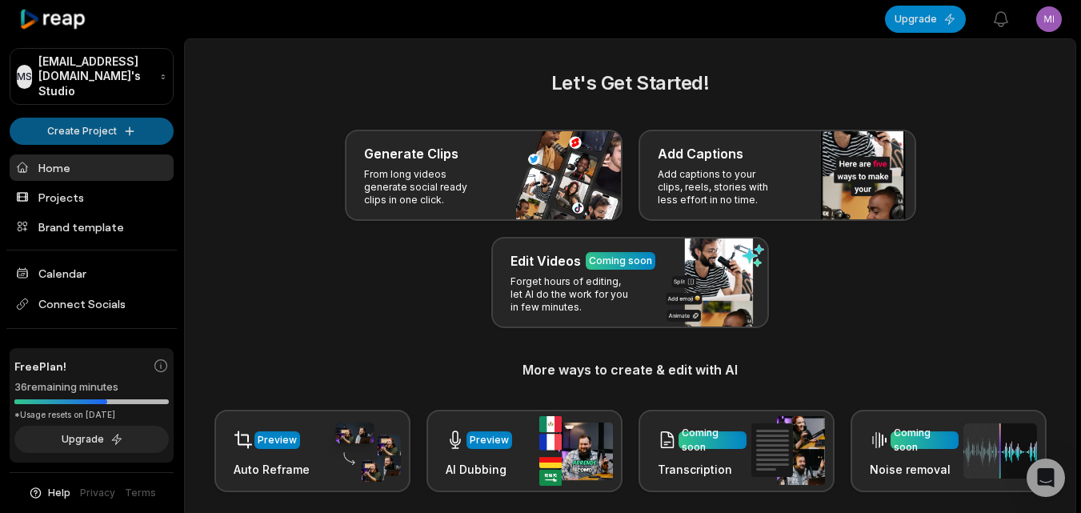
click at [142, 118] on html "MS Mikedavalle@muaviagiare.com's Studio Create Project Home Projects Brand temp…" at bounding box center [540, 256] width 1081 height 513
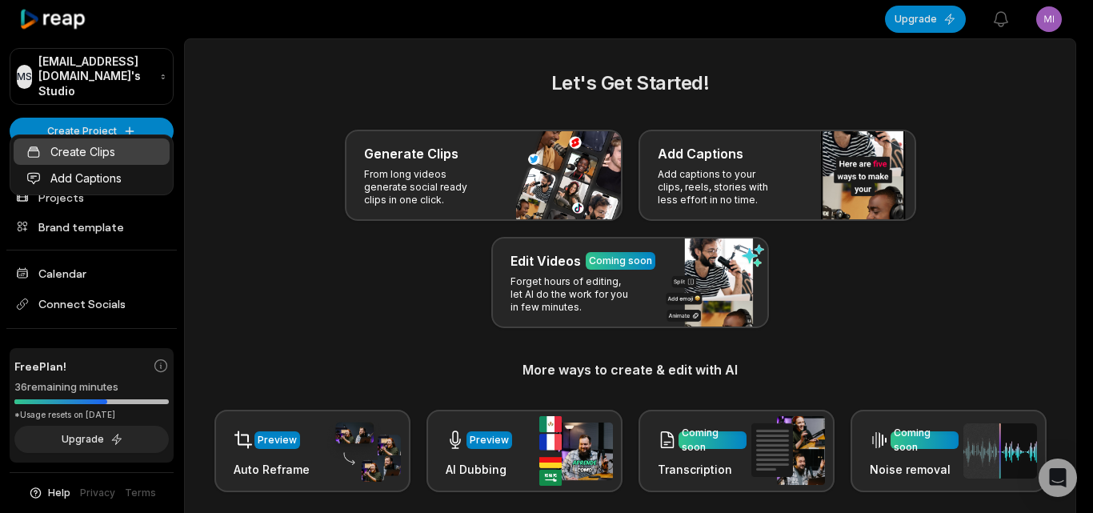
click at [63, 142] on link "Create Clips" at bounding box center [92, 151] width 156 height 26
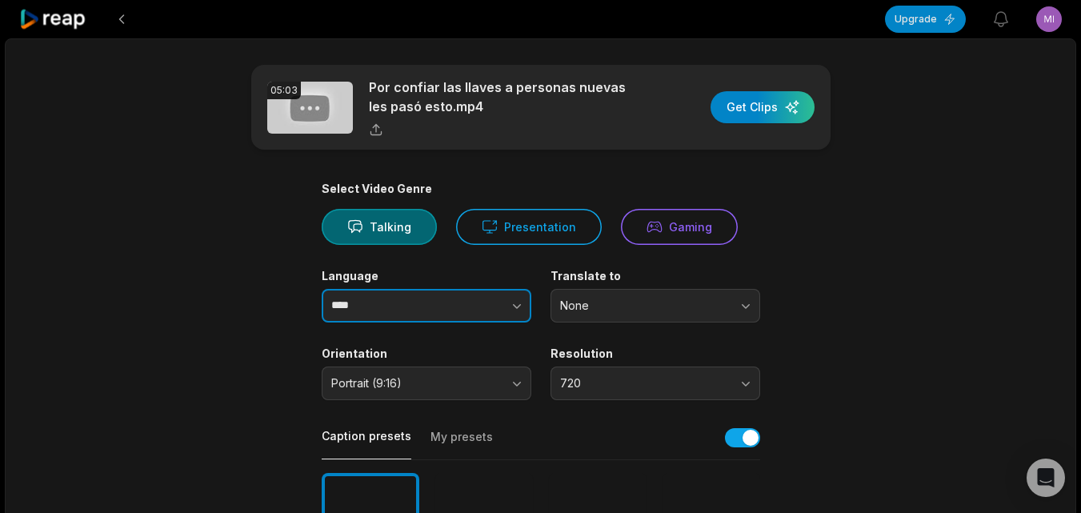
click at [519, 304] on icon "button" at bounding box center [517, 306] width 16 height 16
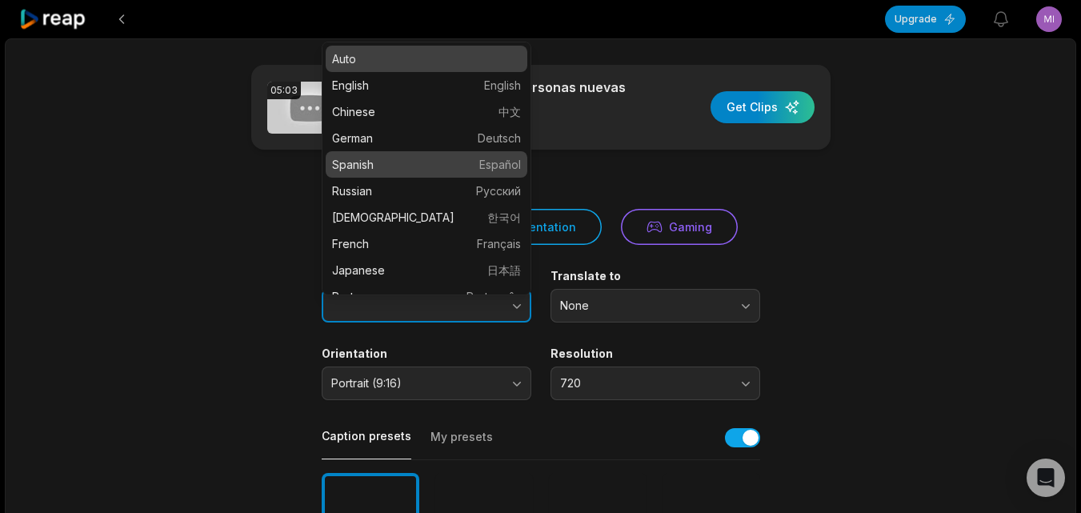
type input "*******"
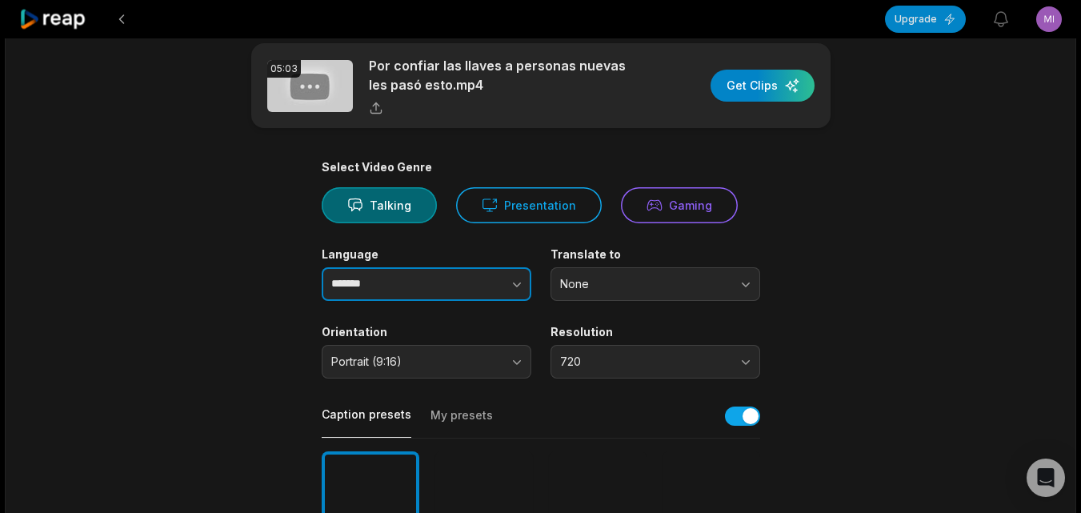
scroll to position [160, 0]
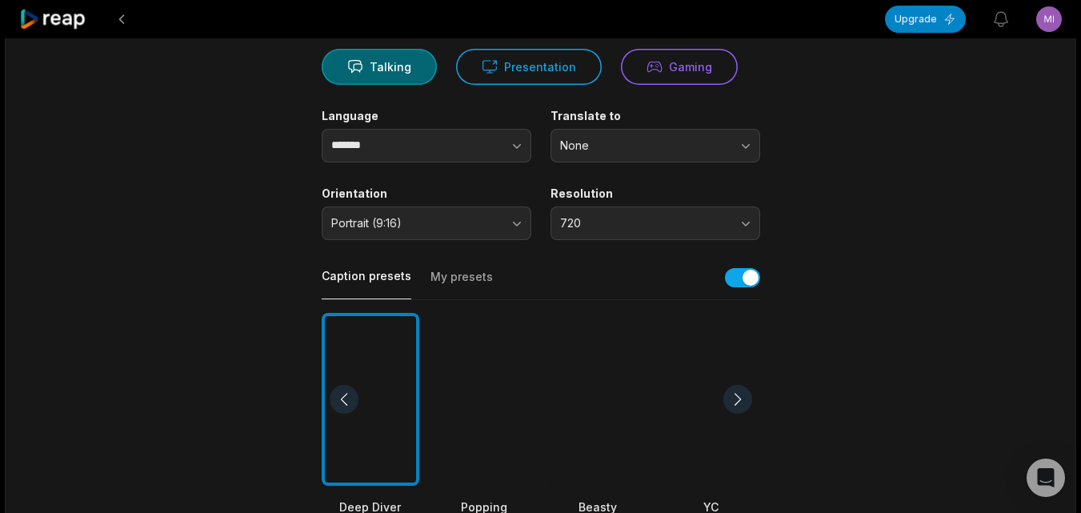
click at [591, 403] on div at bounding box center [598, 400] width 98 height 174
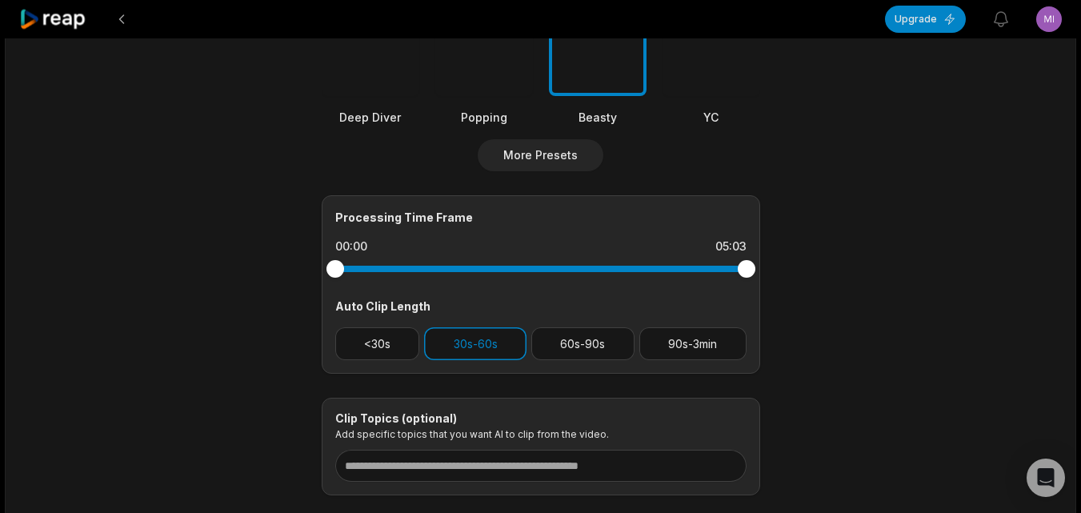
scroll to position [560, 0]
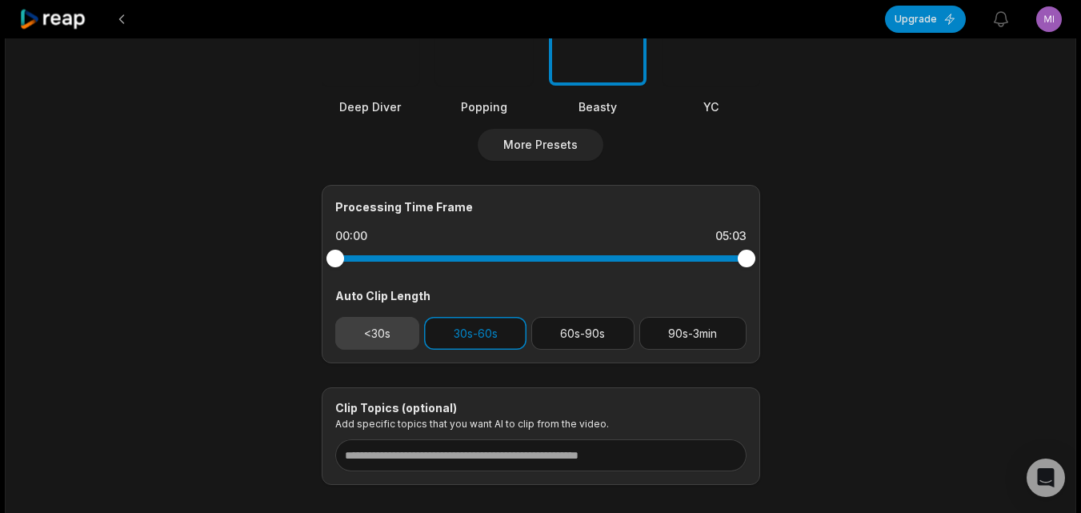
click at [395, 336] on button "<30s" at bounding box center [377, 333] width 85 height 33
click at [434, 334] on button "30s-60s" at bounding box center [475, 333] width 102 height 33
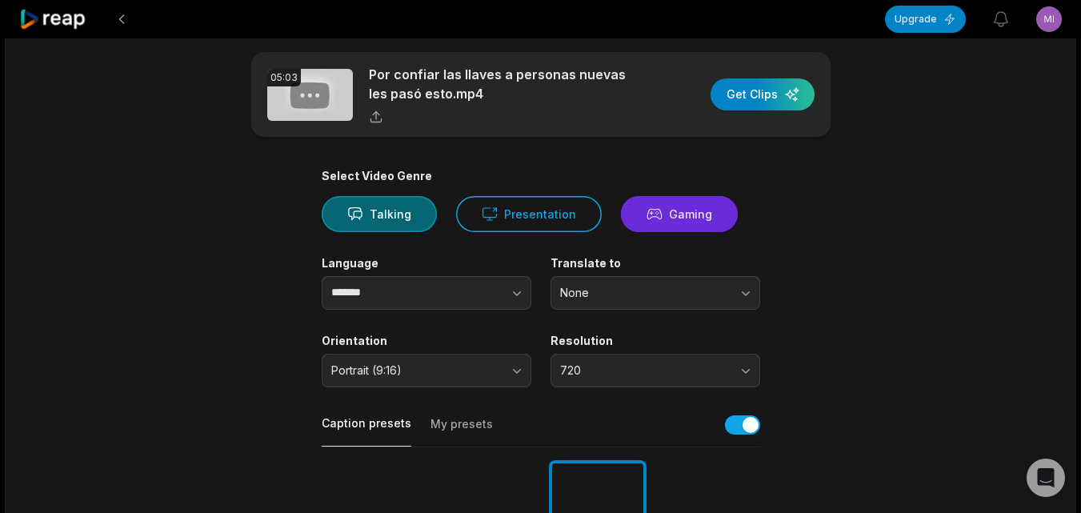
scroll to position [0, 0]
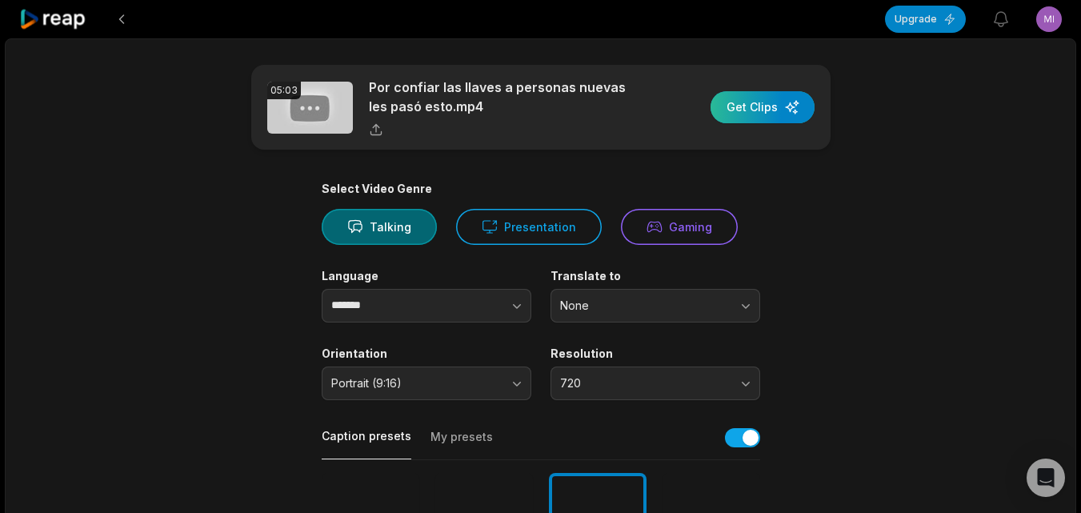
click at [748, 111] on div "button" at bounding box center [762, 107] width 104 height 32
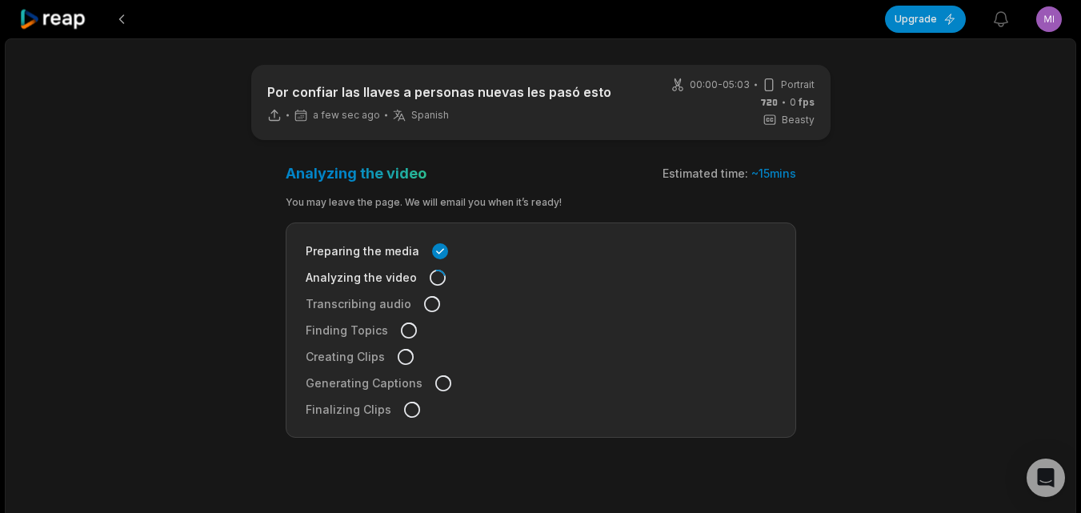
click at [42, 12] on icon at bounding box center [53, 20] width 68 height 22
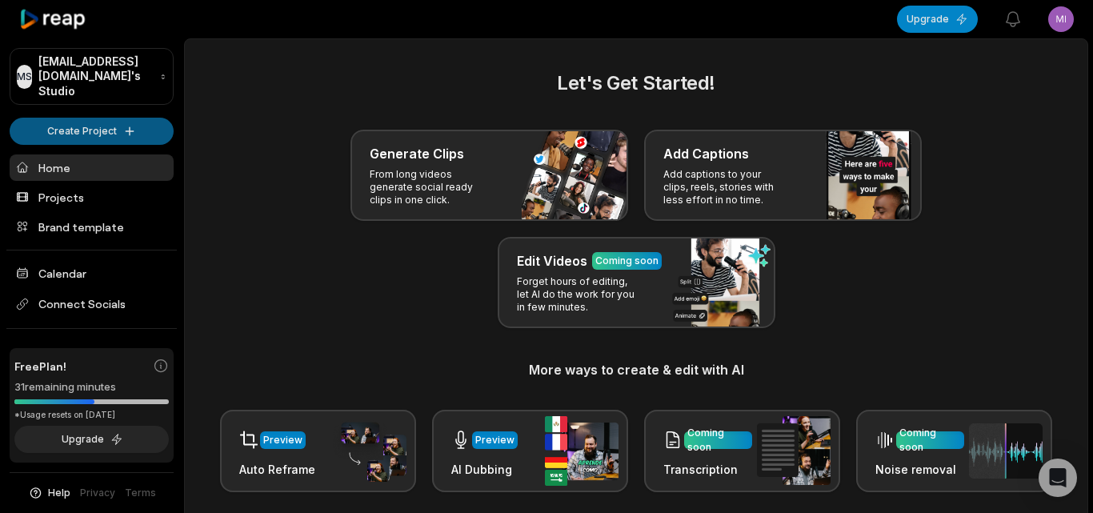
click at [117, 125] on html "MS Mikedavalle@muaviagiare.com's Studio Create Project Home Projects Brand temp…" at bounding box center [546, 256] width 1093 height 513
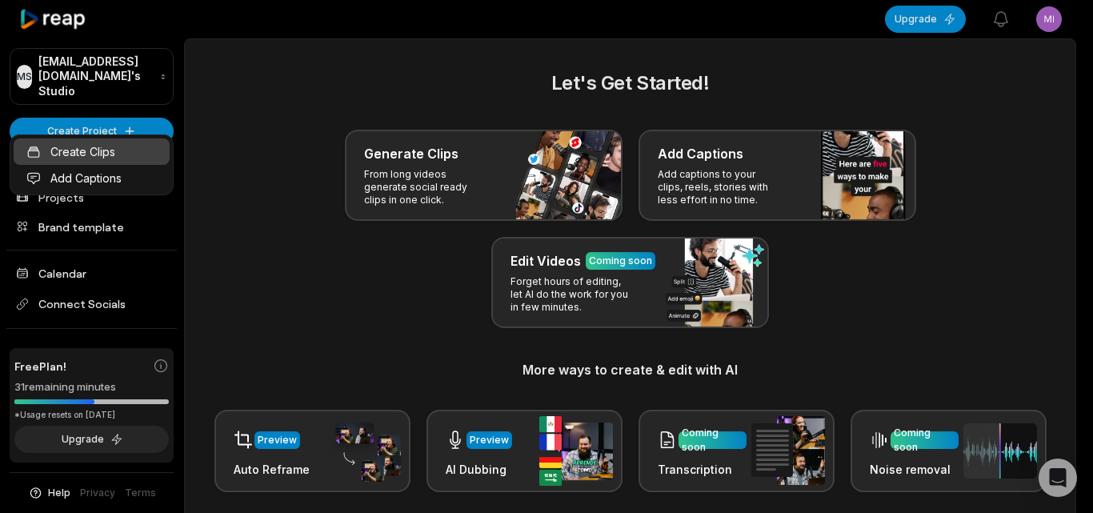
click at [126, 155] on link "Create Clips" at bounding box center [92, 151] width 156 height 26
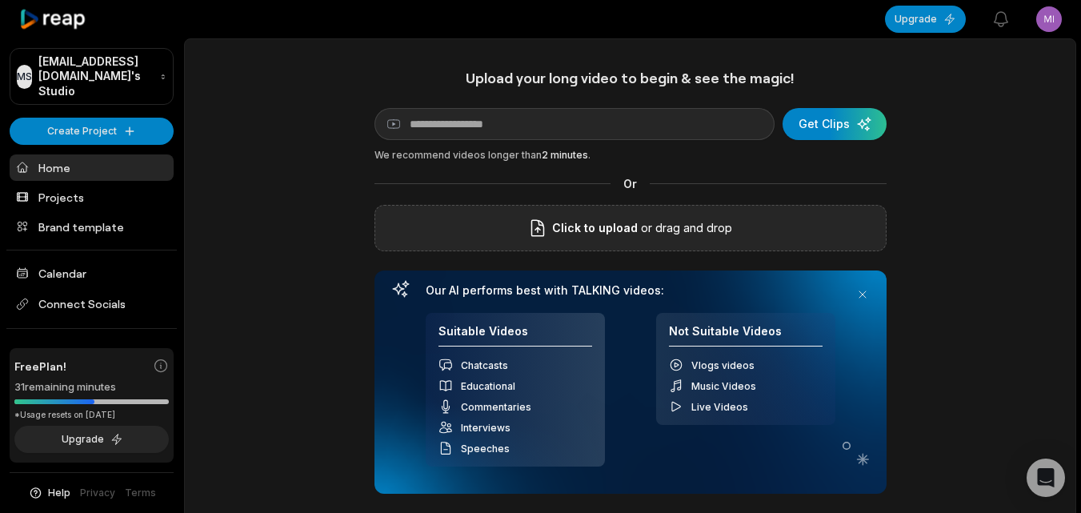
click at [642, 219] on p "or drag and drop" at bounding box center [685, 227] width 94 height 19
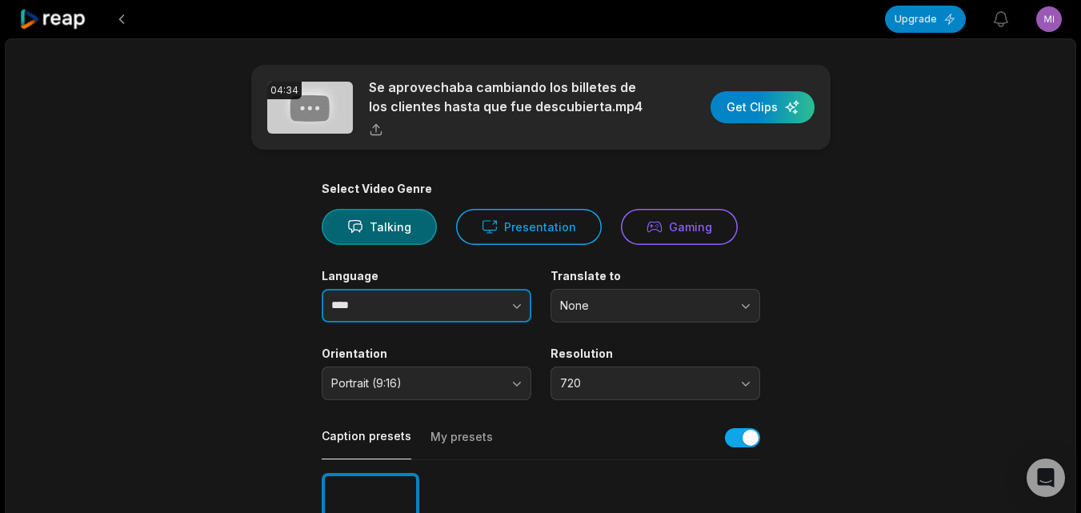
click at [513, 299] on icon "button" at bounding box center [517, 306] width 16 height 16
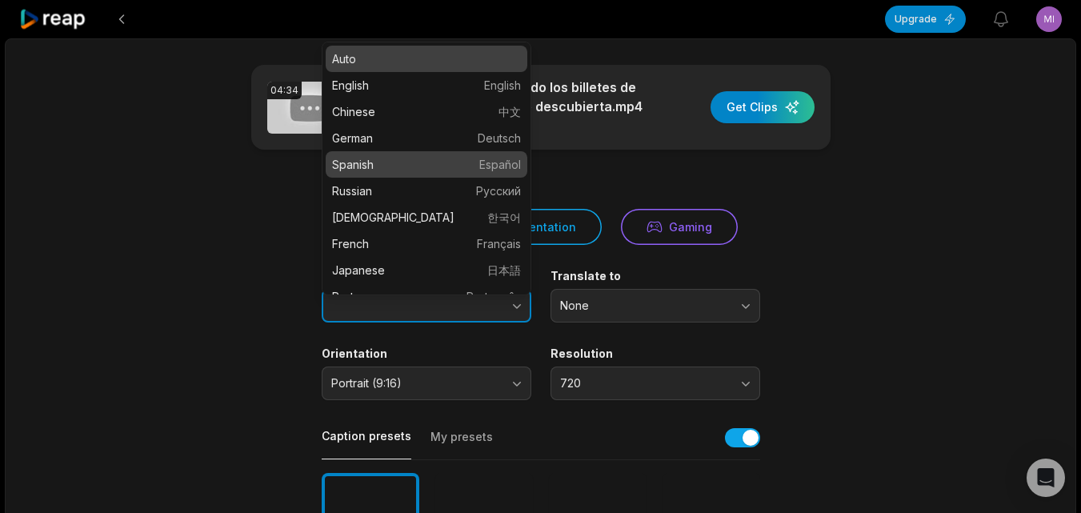
type input "*******"
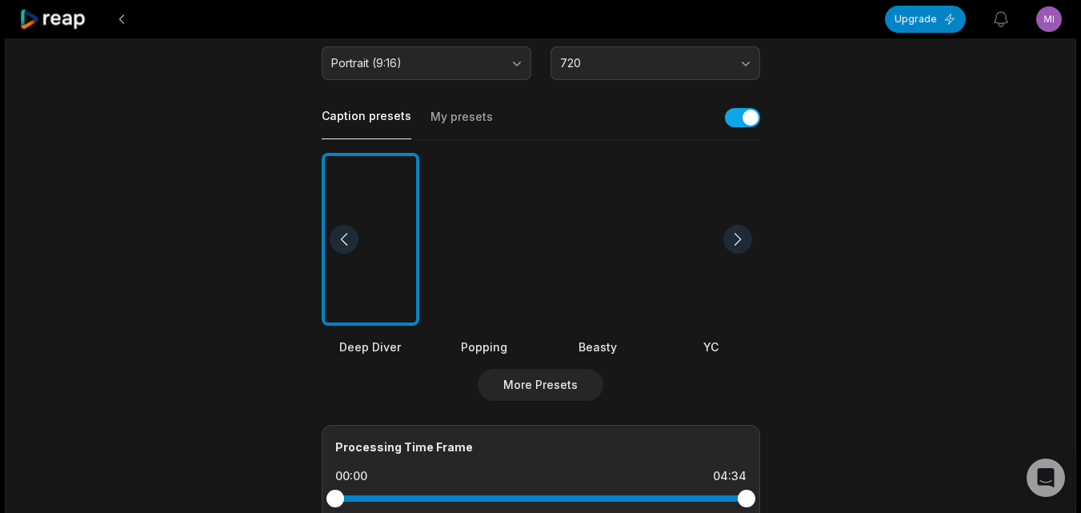
click at [598, 297] on div at bounding box center [598, 240] width 98 height 174
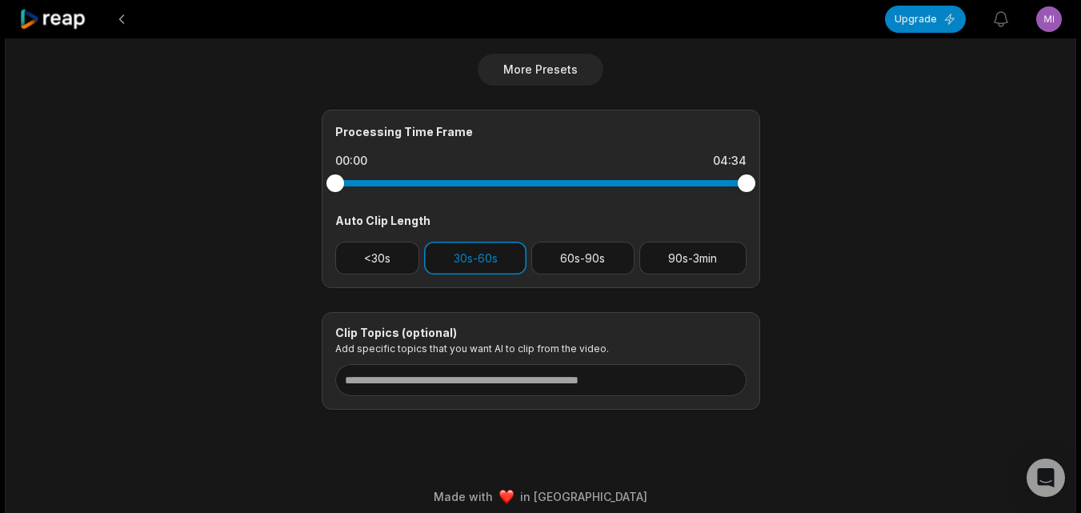
scroll to position [640, 0]
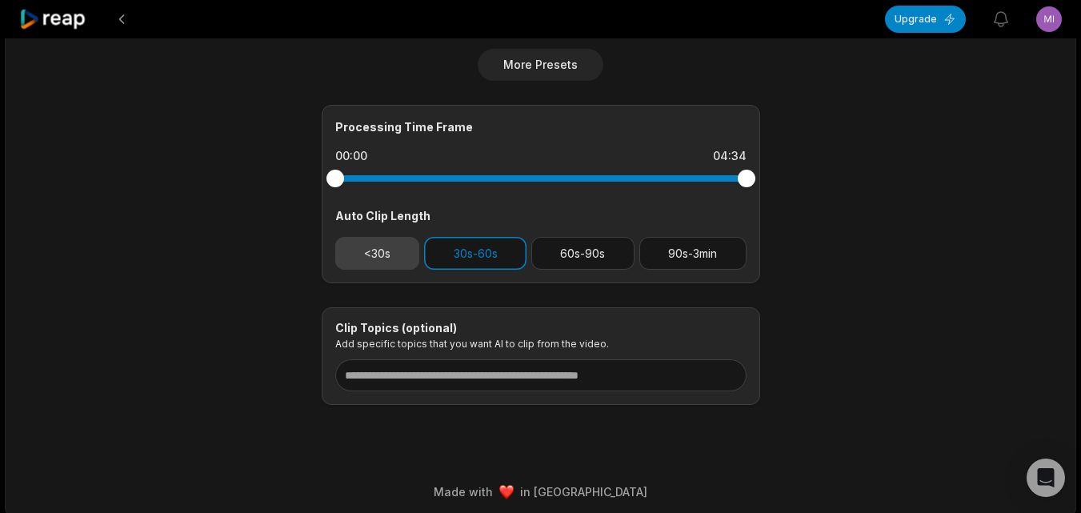
click at [386, 242] on button "<30s" at bounding box center [377, 253] width 85 height 33
click at [462, 240] on button "30s-60s" at bounding box center [475, 253] width 102 height 33
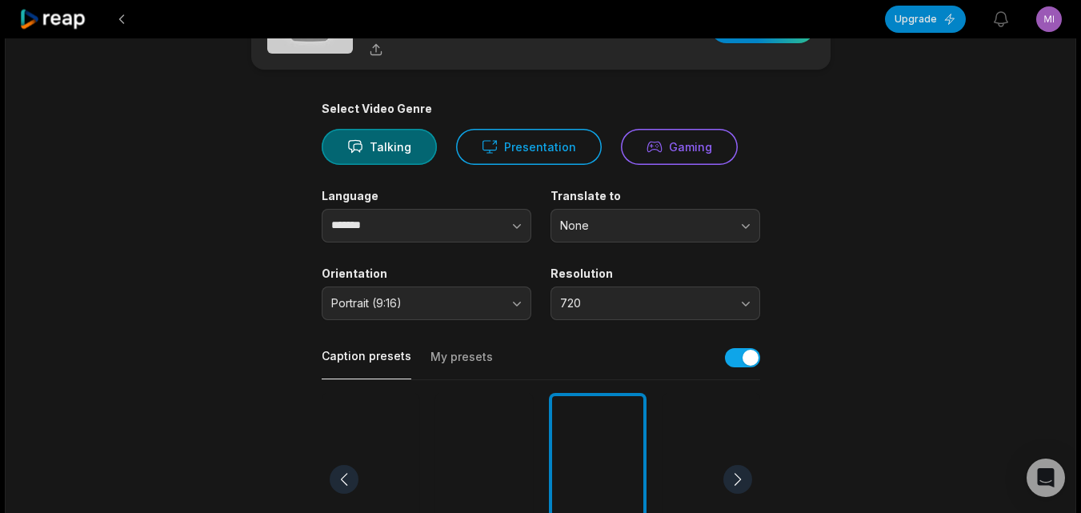
scroll to position [0, 0]
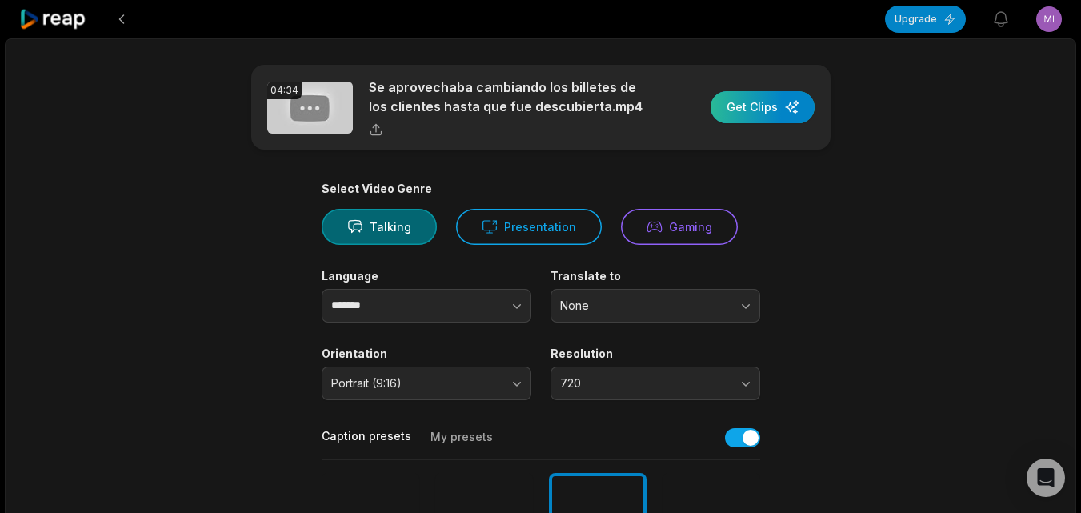
click at [758, 102] on div "button" at bounding box center [762, 107] width 104 height 32
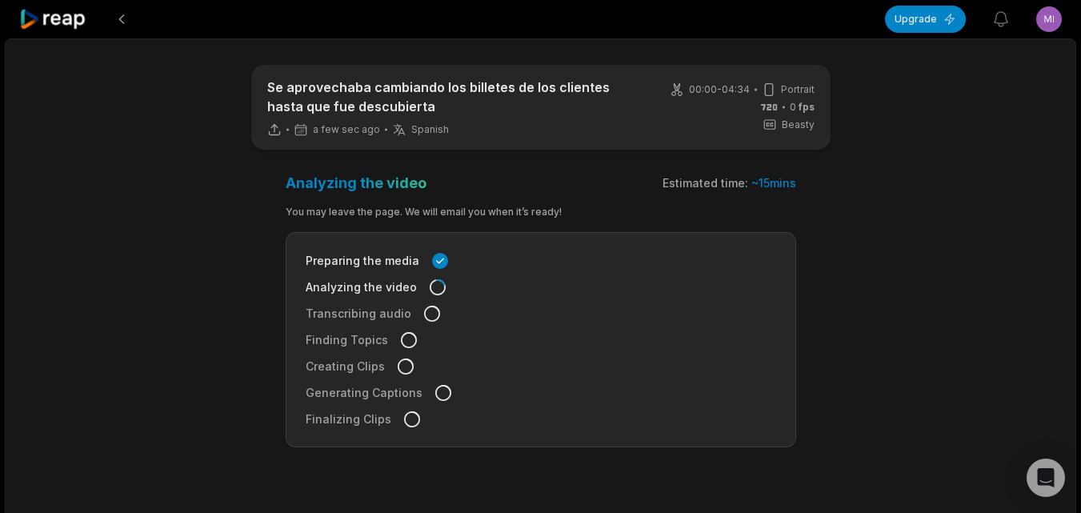
drag, startPoint x: 66, startPoint y: 22, endPoint x: 71, endPoint y: 31, distance: 10.7
click at [66, 22] on icon at bounding box center [53, 20] width 68 height 22
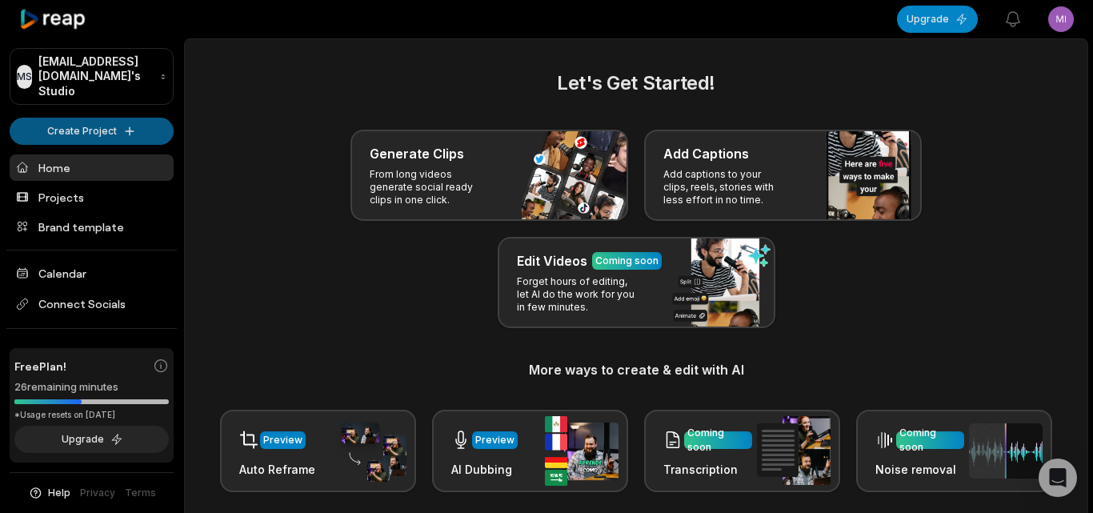
click at [124, 106] on html "MS Mikedavalle@muaviagiare.com's Studio Create Project Home Projects Brand temp…" at bounding box center [546, 256] width 1093 height 513
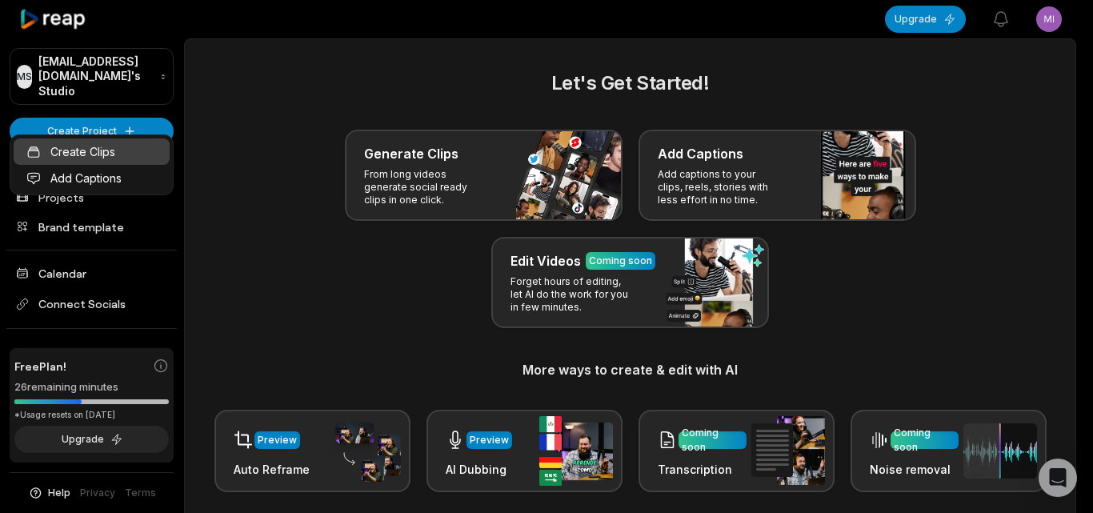
click at [142, 142] on link "Create Clips" at bounding box center [92, 151] width 156 height 26
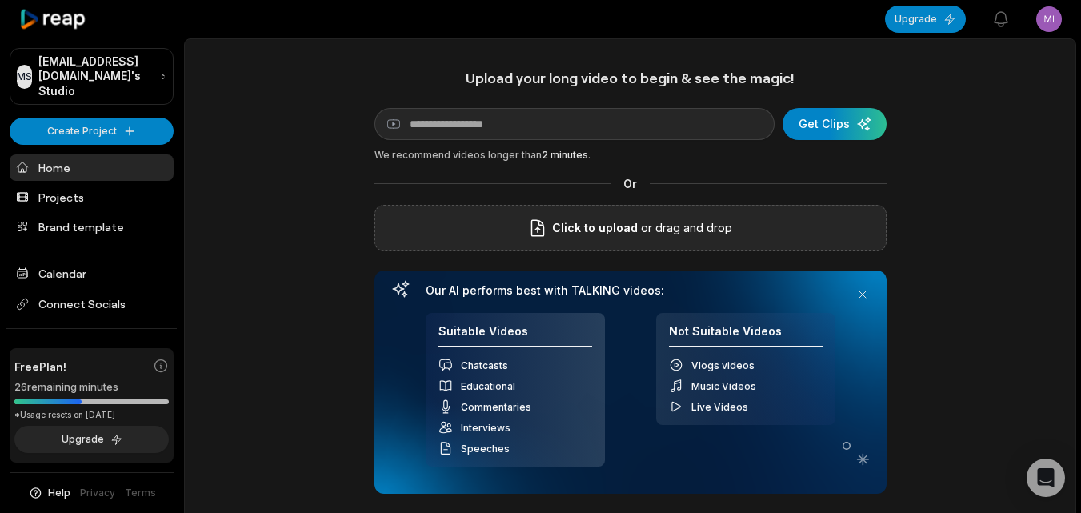
click at [489, 226] on div "Click to upload or drag and drop" at bounding box center [630, 228] width 512 height 46
